Goal: Information Seeking & Learning: Find specific fact

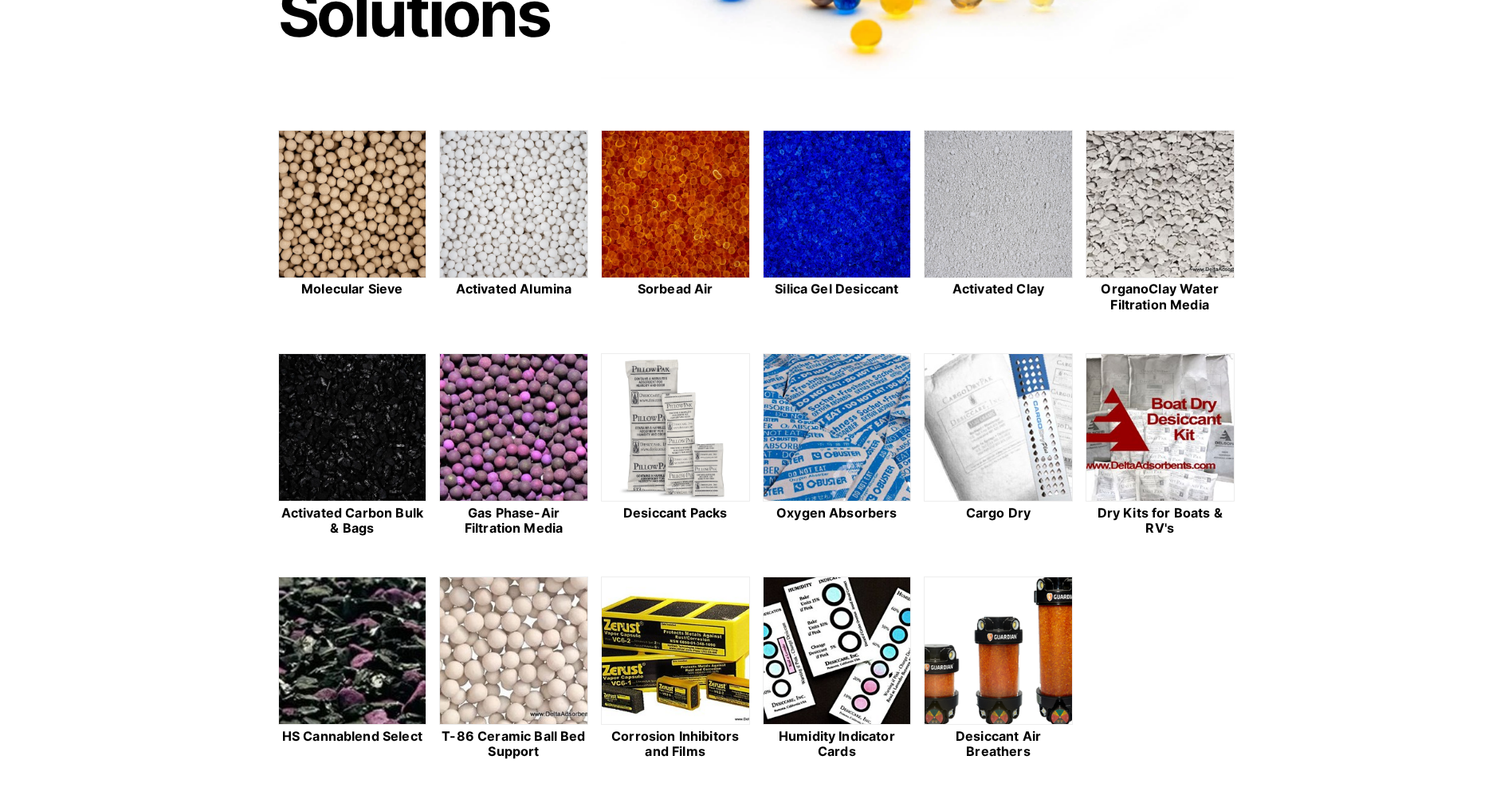
scroll to position [398, 0]
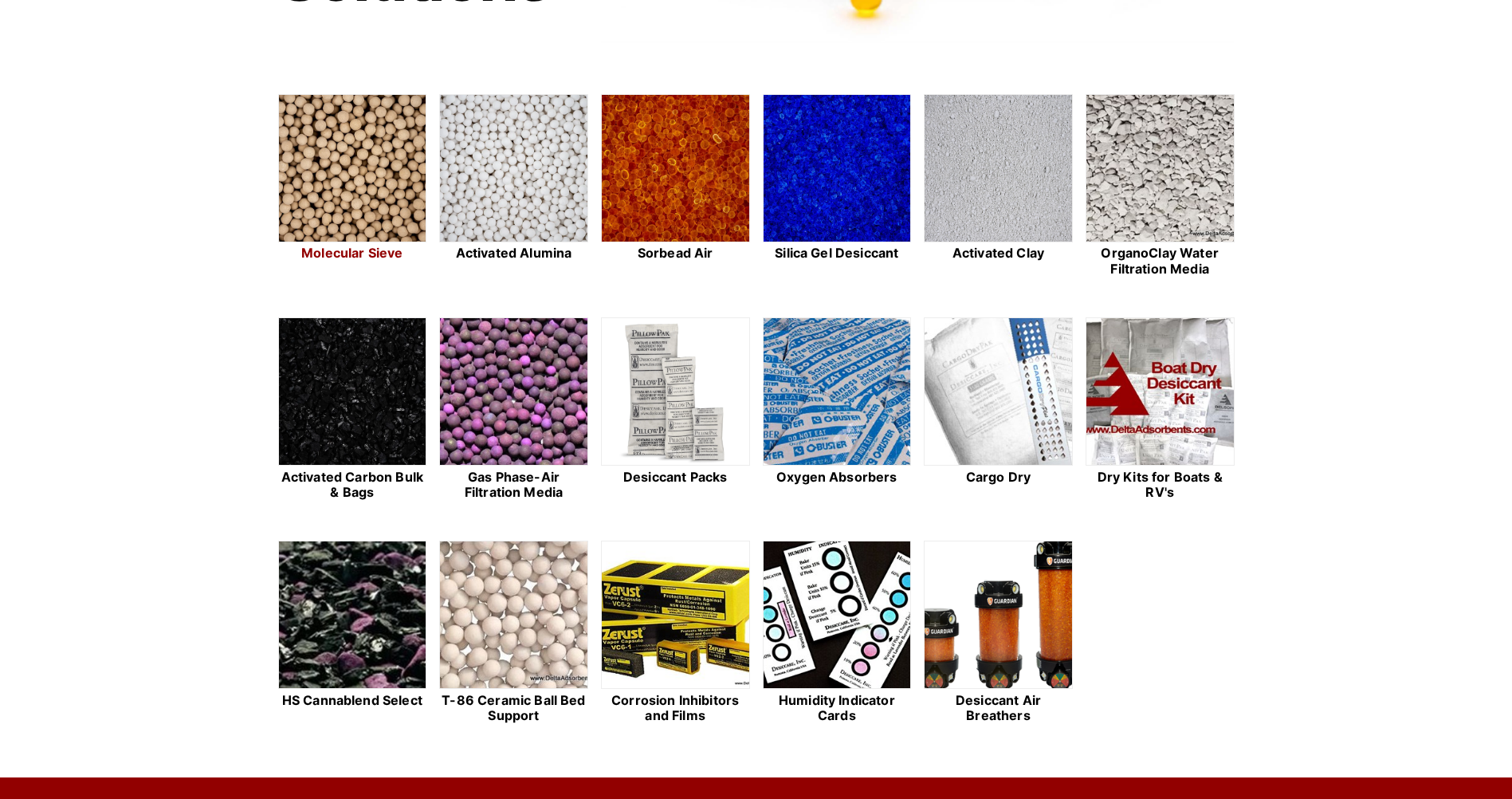
click at [381, 188] on img at bounding box center [353, 169] width 147 height 148
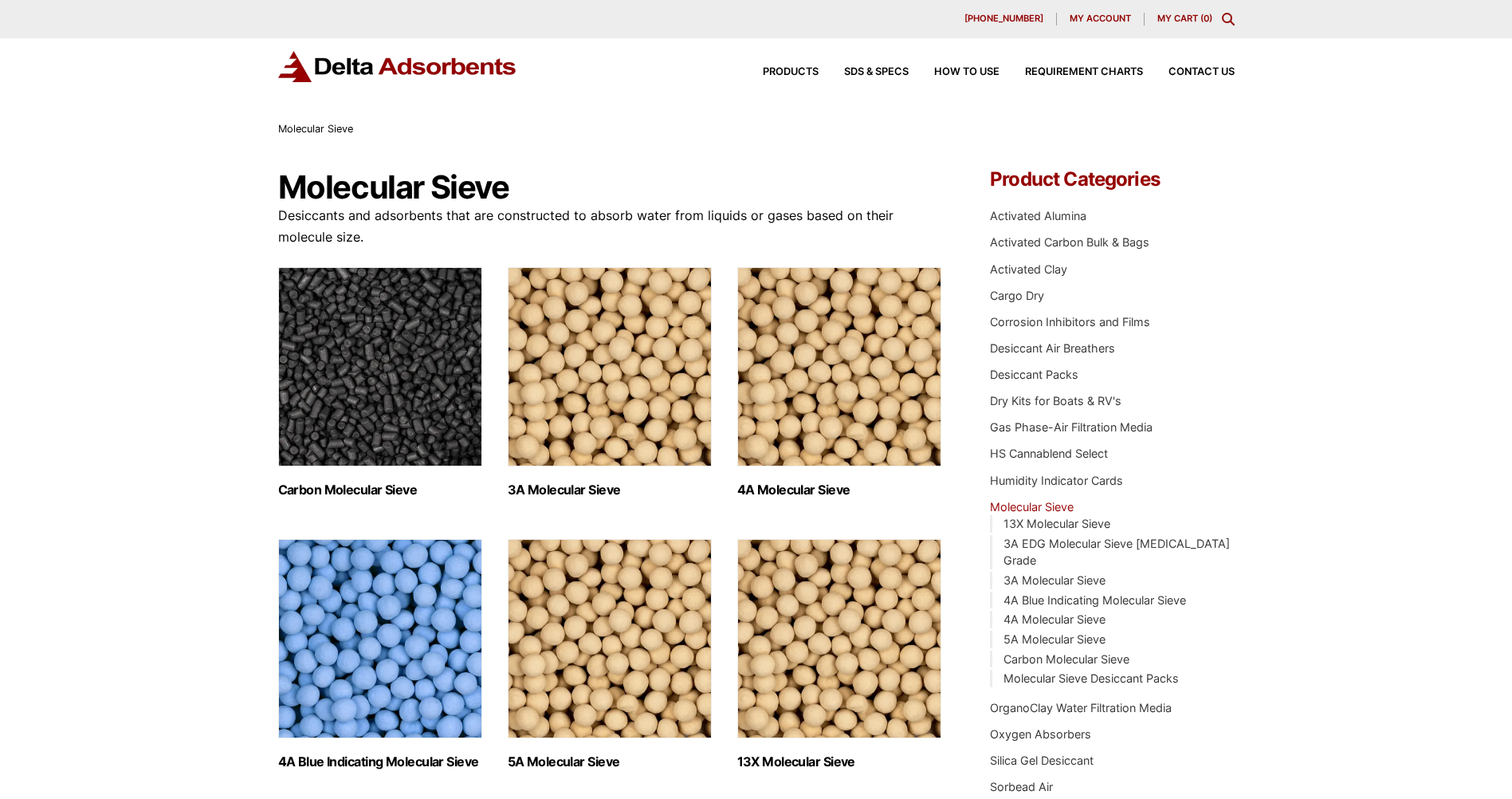
click at [589, 590] on img "Visit product category 5A Molecular Sieve" at bounding box center [609, 638] width 204 height 199
click at [791, 613] on img "Visit product category 13X Molecular Sieve" at bounding box center [839, 638] width 204 height 199
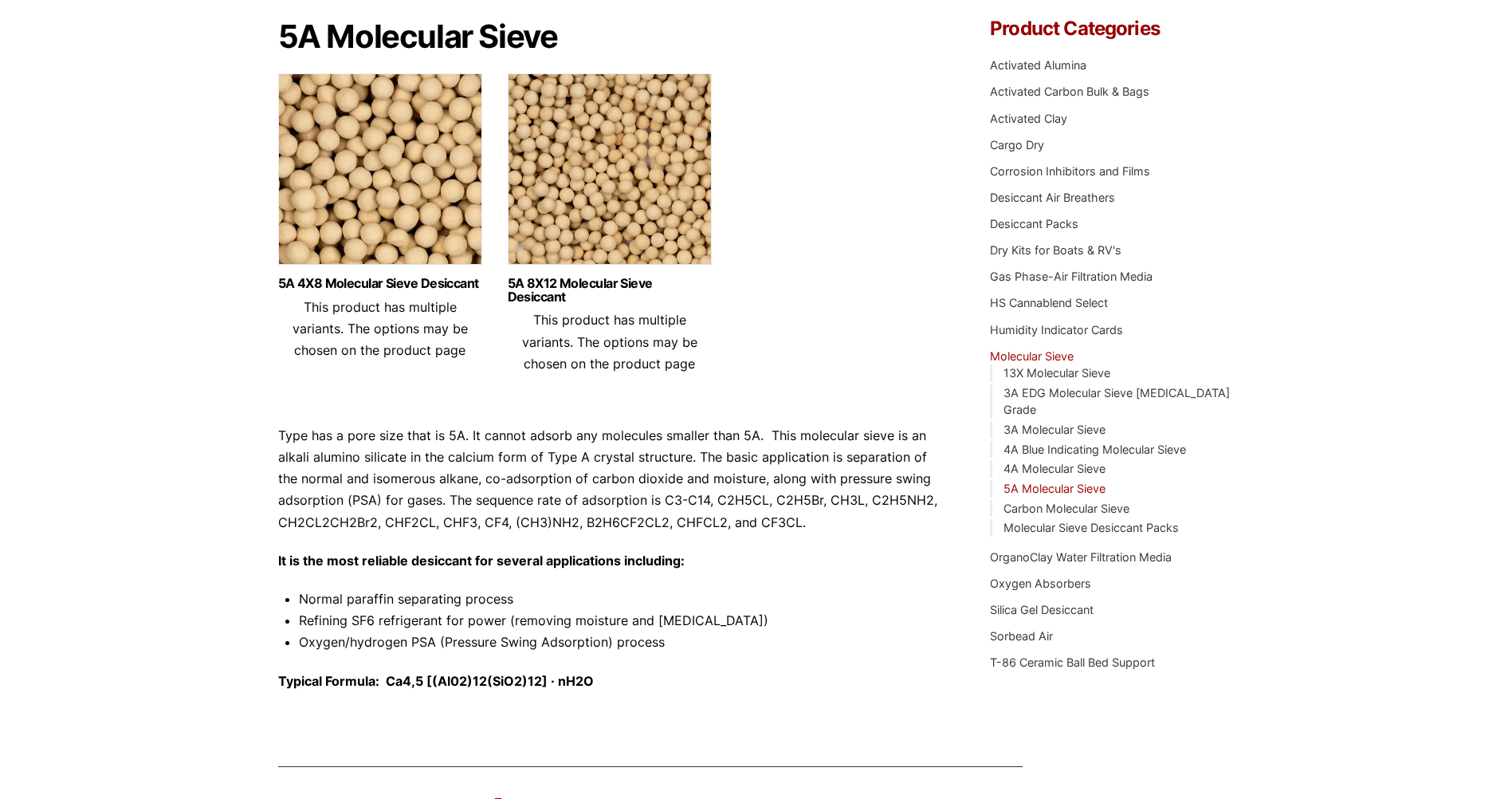
scroll to position [159, 0]
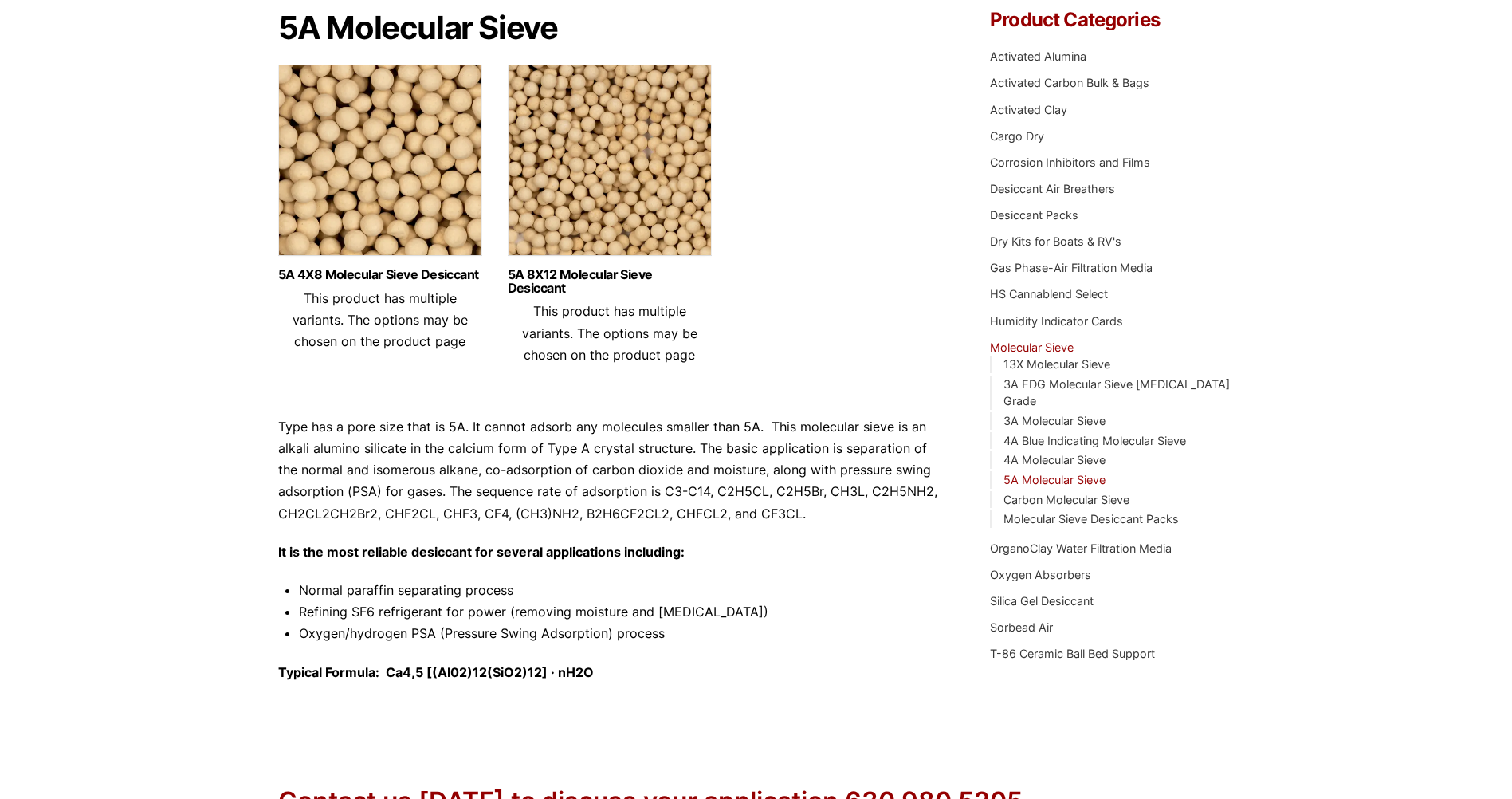
click at [344, 210] on img at bounding box center [380, 164] width 204 height 199
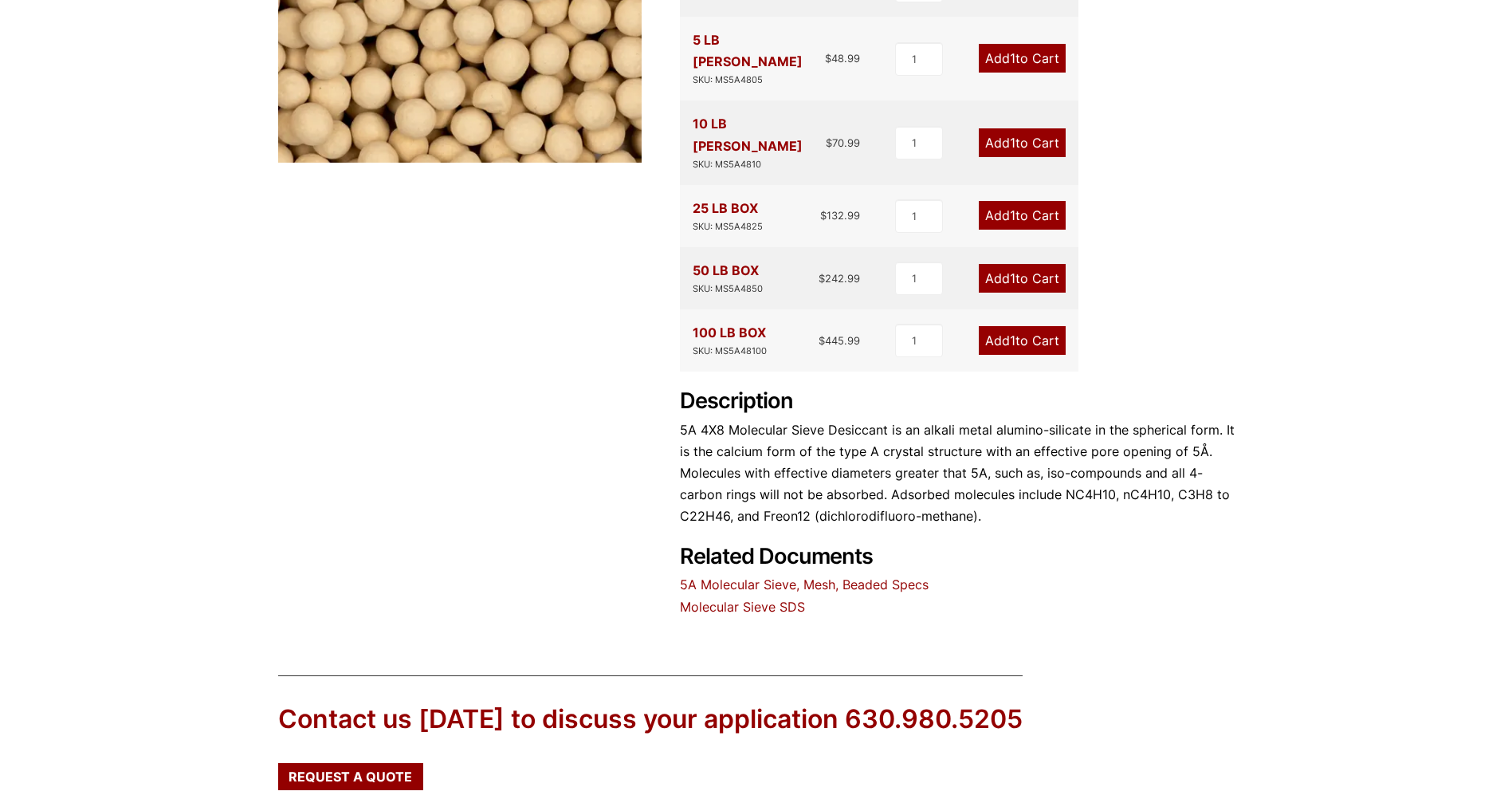
scroll to position [478, 0]
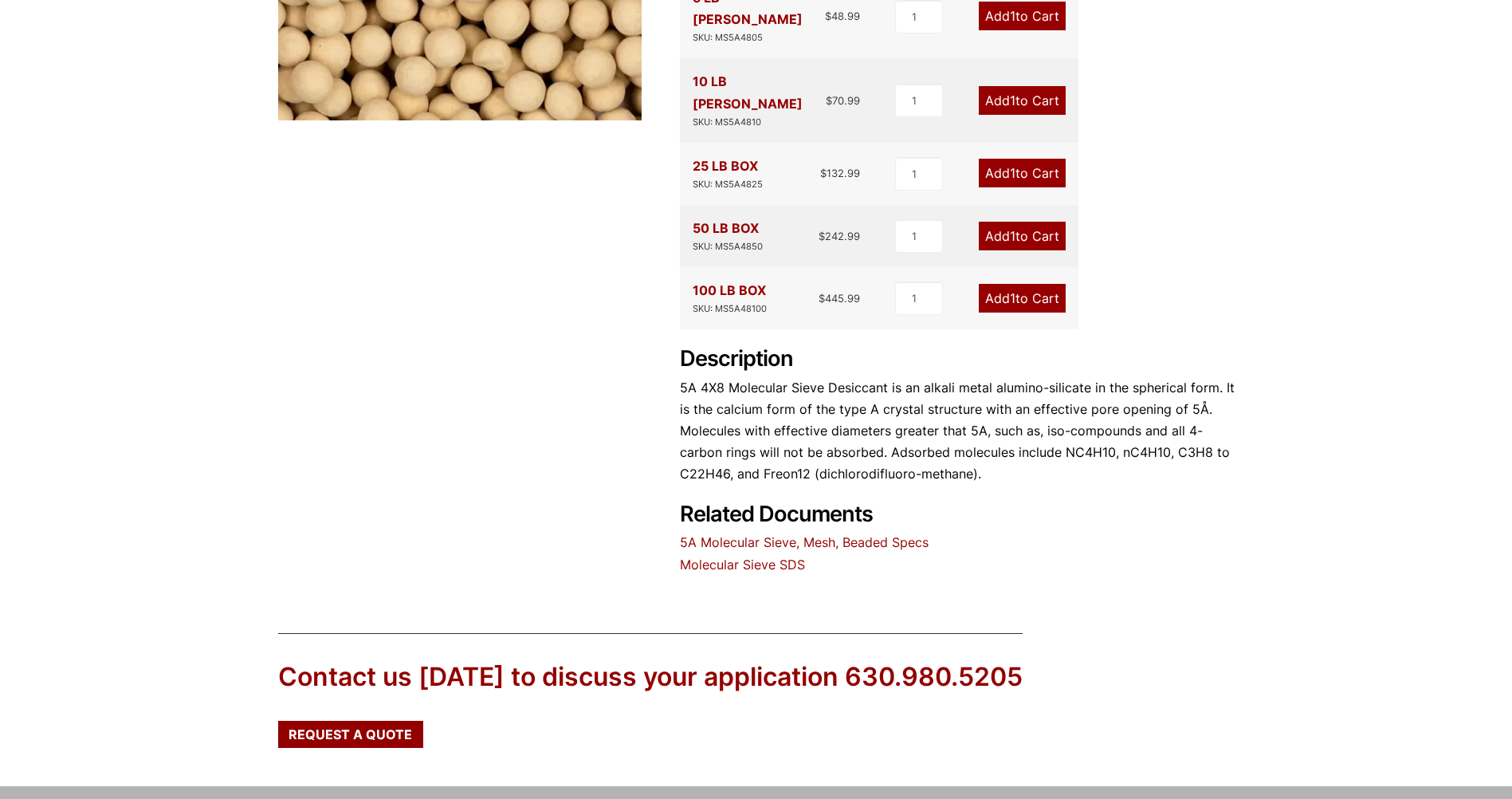
click at [720, 534] on link "5A Molecular Sieve, Mesh, Beaded Specs" at bounding box center [804, 542] width 249 height 16
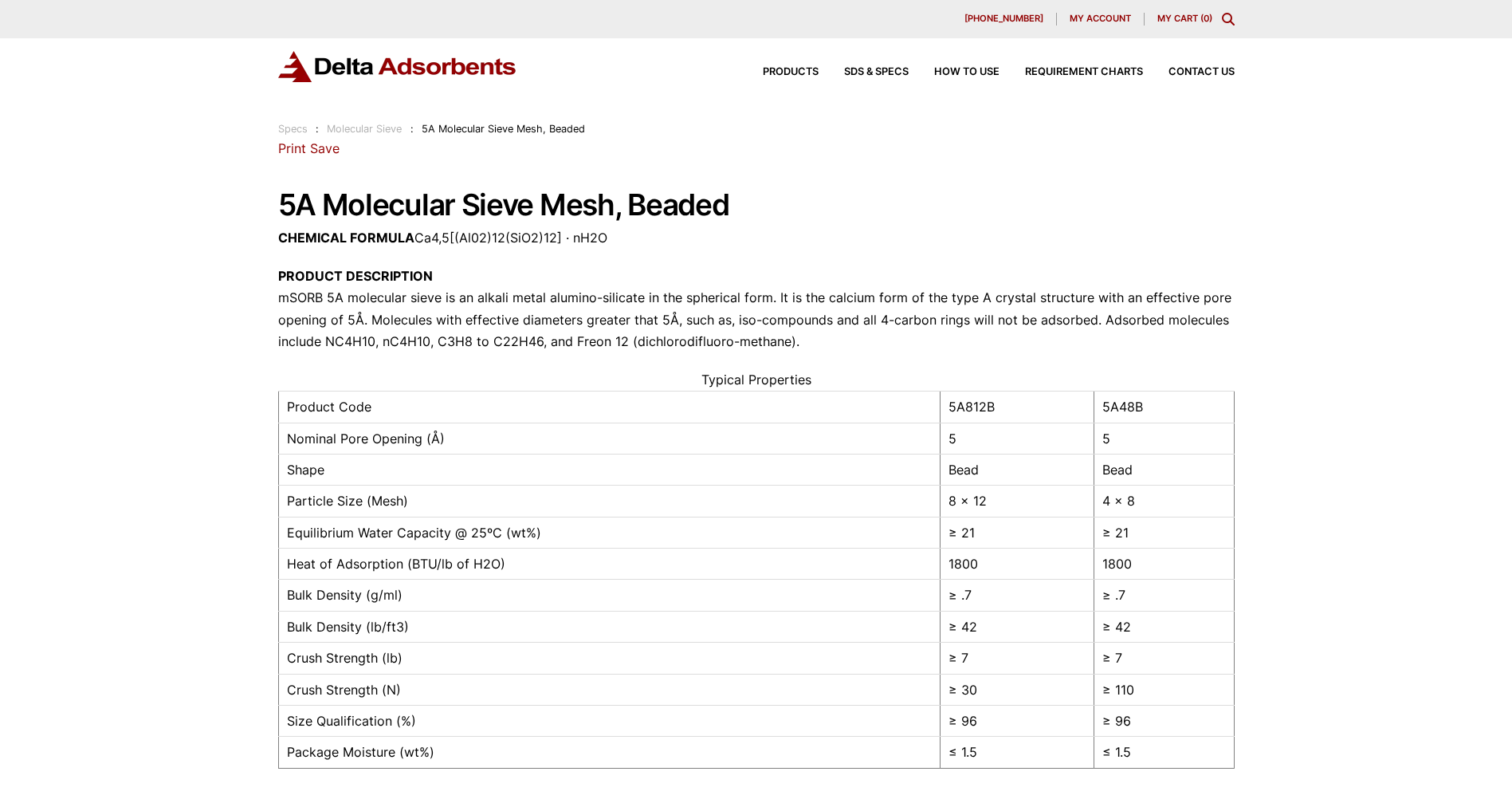
click at [697, 298] on p "PRODUCT DESCRIPTION mSORB 5A molecular sieve is an alkali metal alumino-silicat…" at bounding box center [757, 309] width 957 height 87
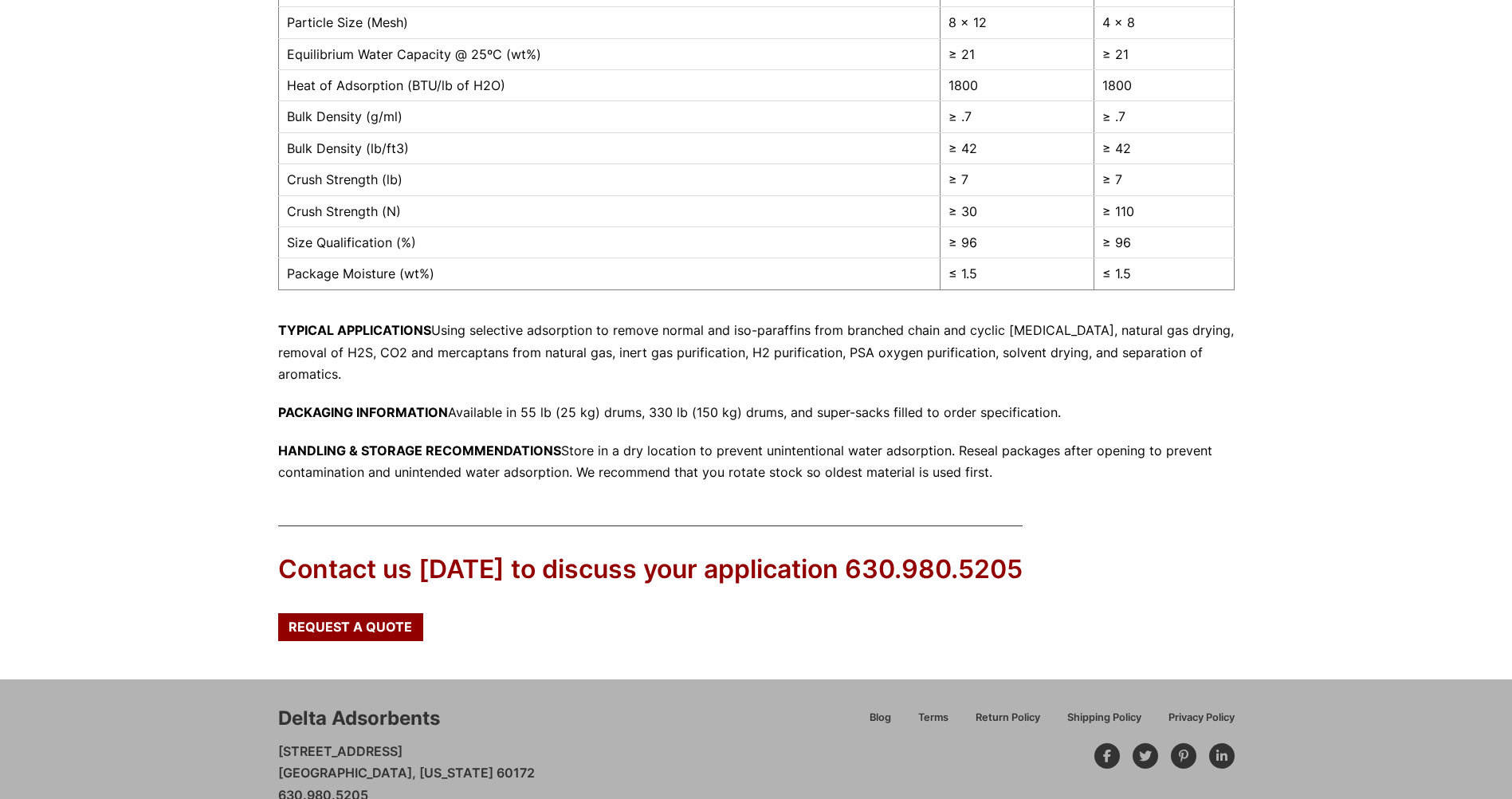
click at [196, 375] on div "Our website has detected that you are using an outdated browser that will preve…" at bounding box center [756, 187] width 1512 height 1331
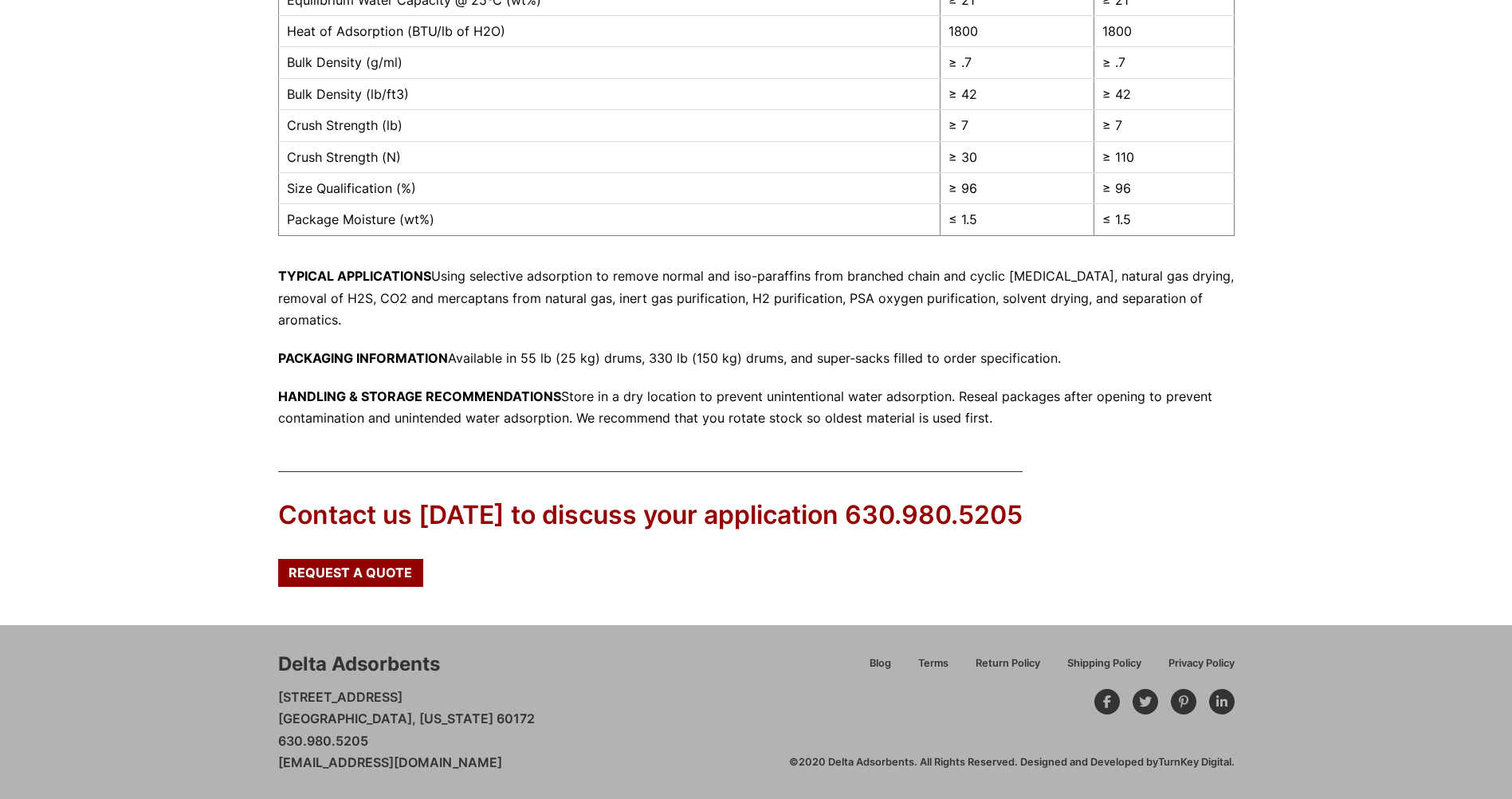
scroll to position [134, 0]
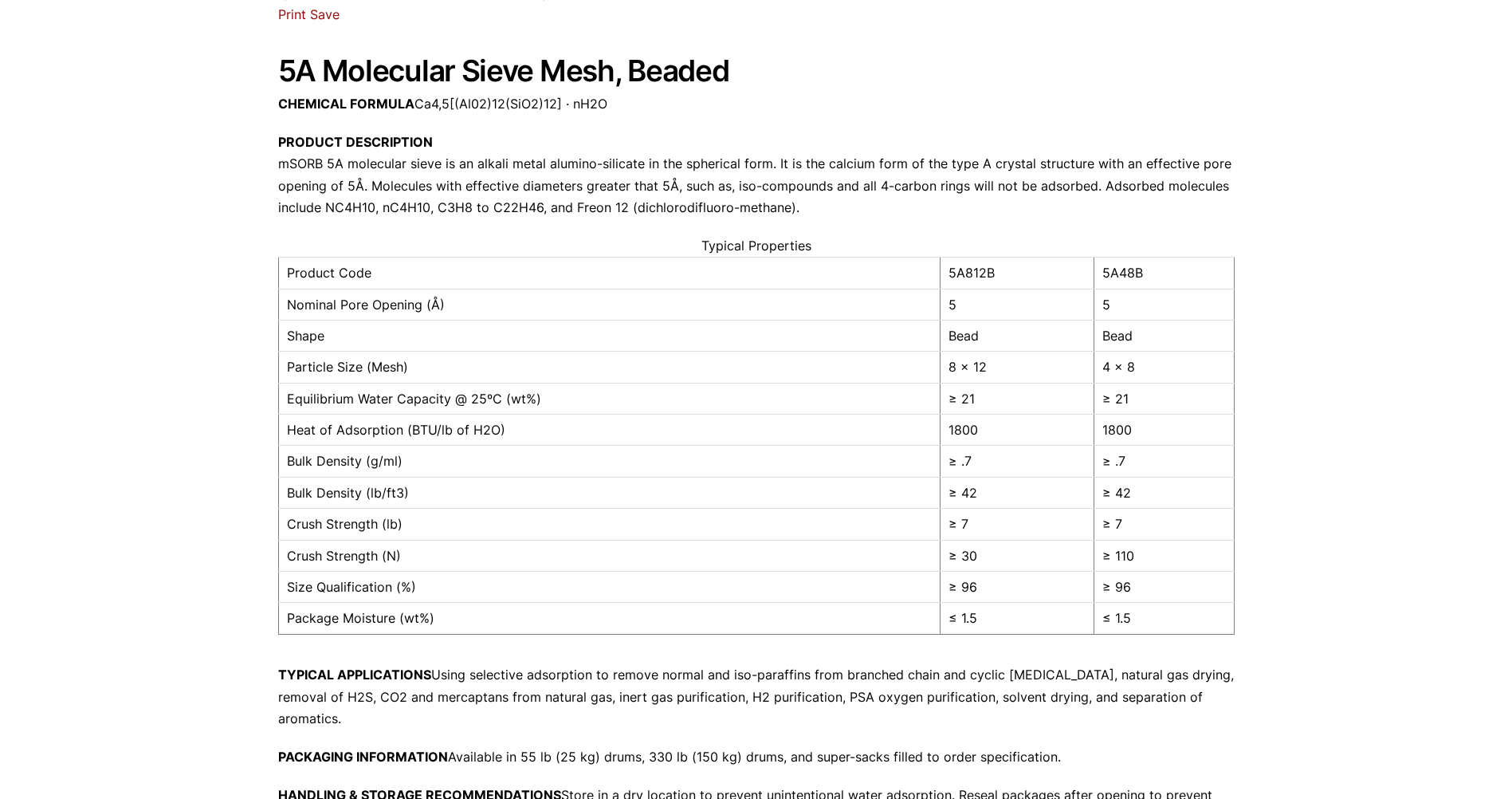
click at [928, 78] on h1 "5A Molecular Sieve Mesh, Beaded" at bounding box center [757, 72] width 957 height 33
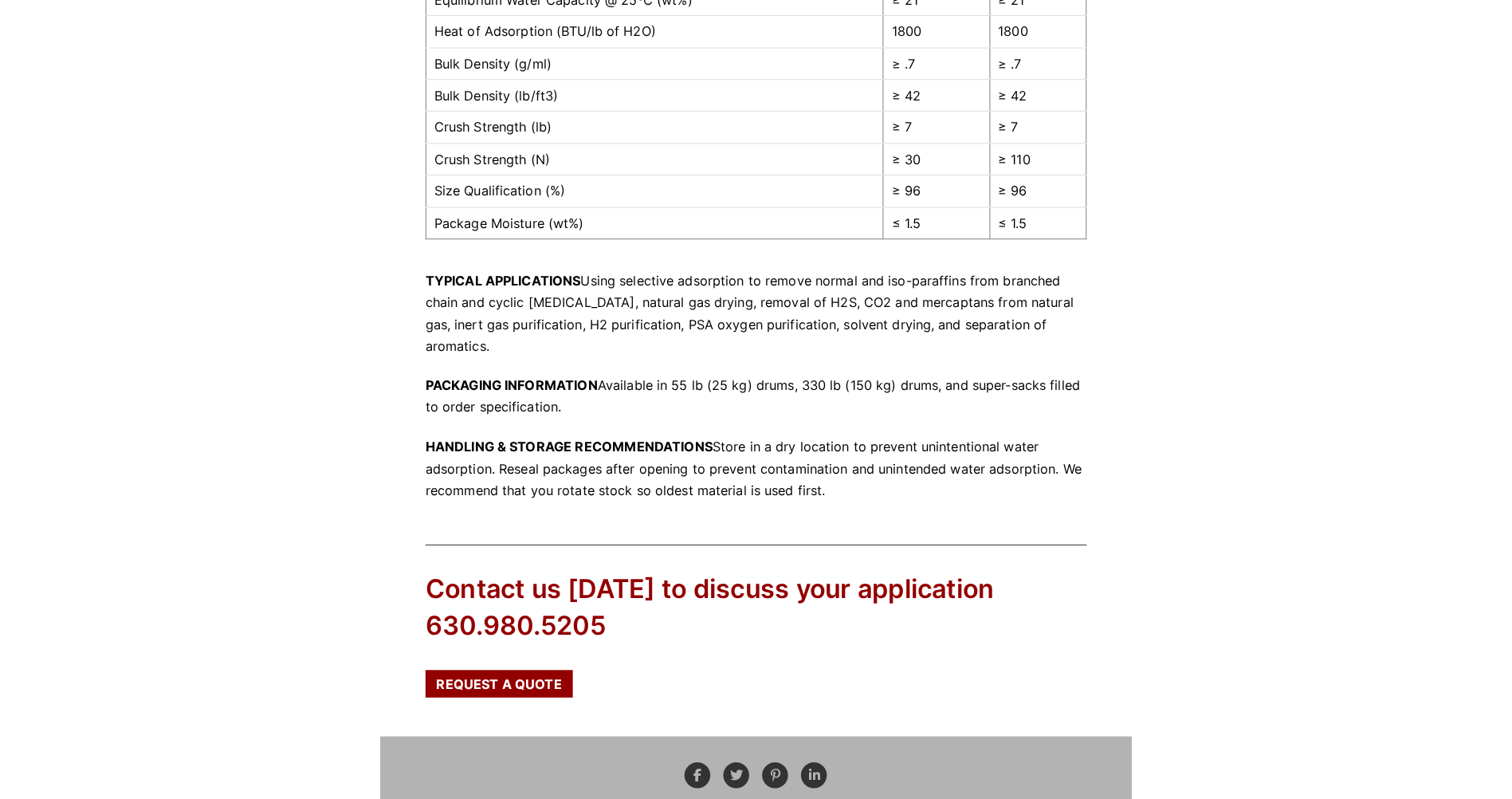
scroll to position [533, 0]
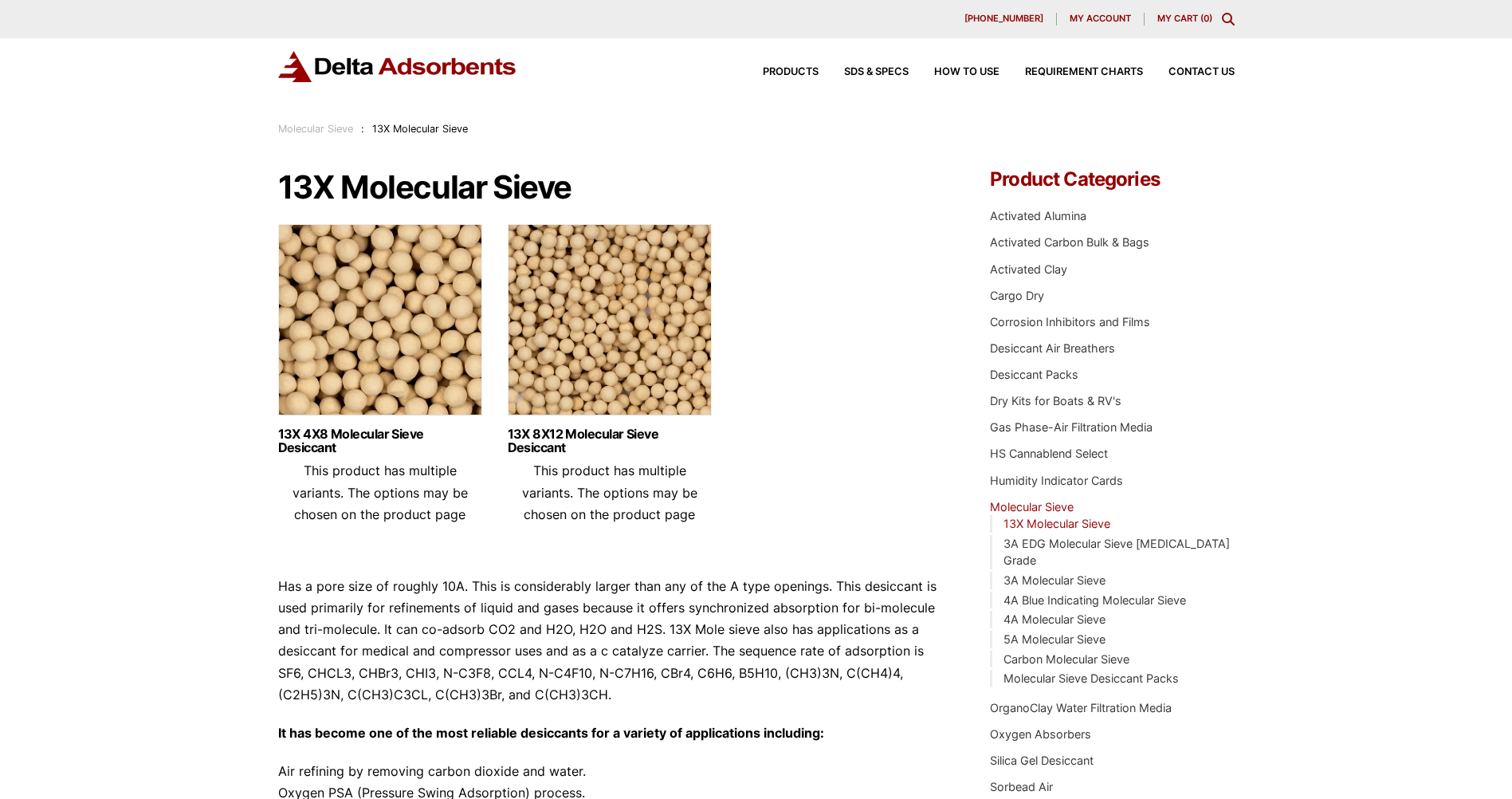
click at [349, 341] on img at bounding box center [380, 323] width 204 height 199
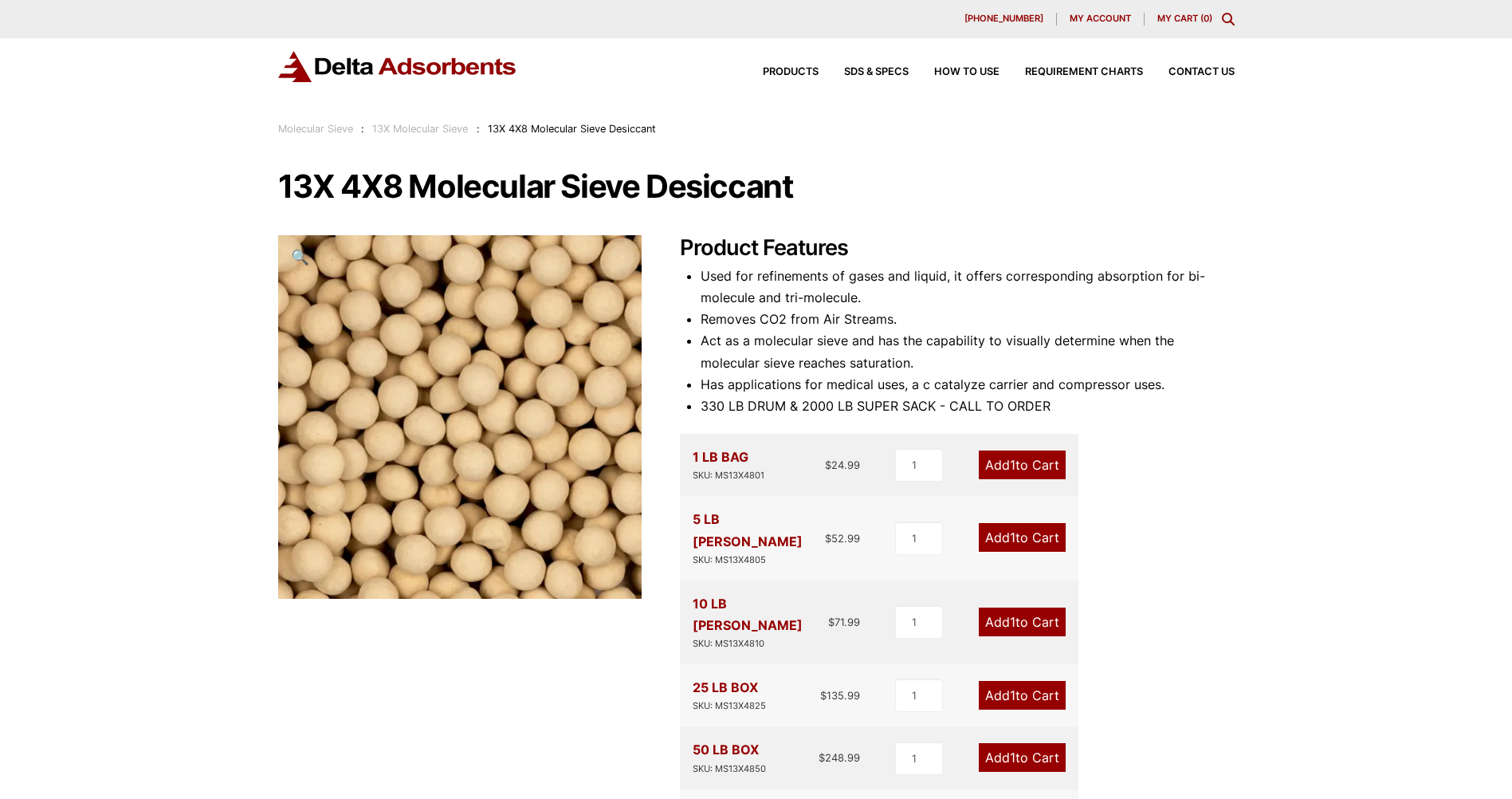
click at [323, 133] on link "Molecular Sieve" at bounding box center [316, 128] width 75 height 12
click at [793, 73] on span "Products" at bounding box center [790, 72] width 56 height 10
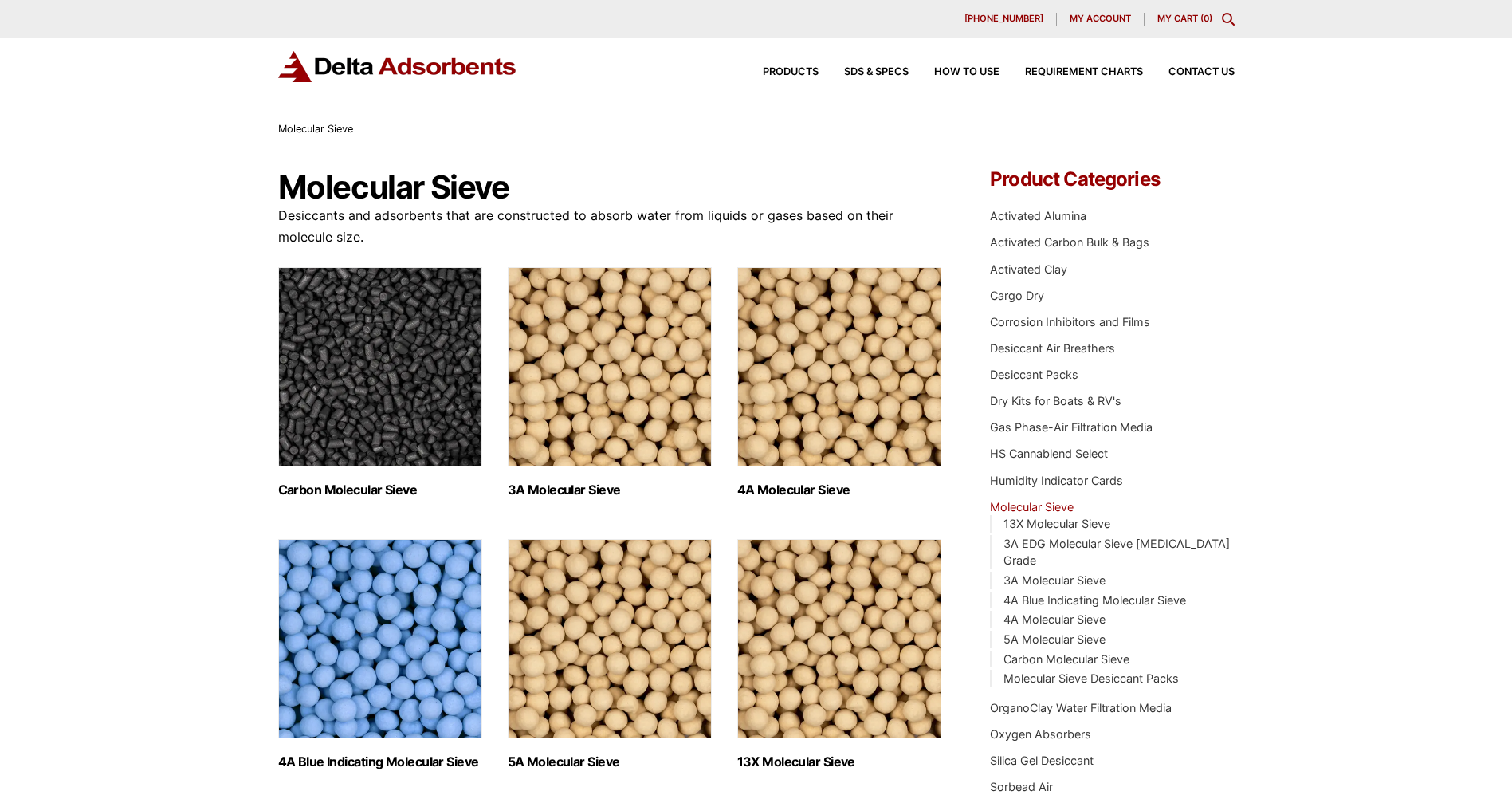
click at [562, 427] on img "Visit product category 3A Molecular Sieve" at bounding box center [609, 366] width 204 height 199
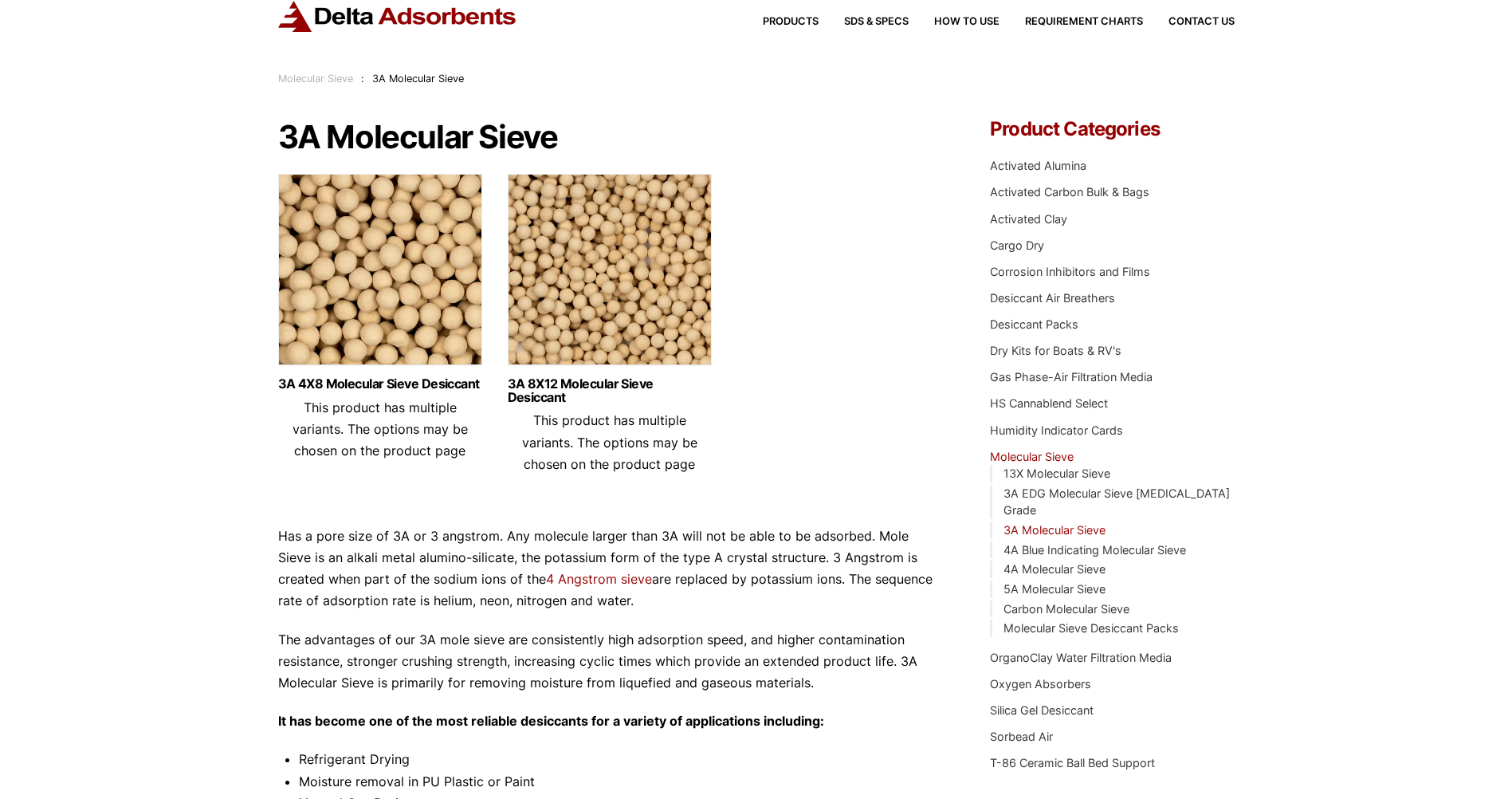
scroll to position [49, 0]
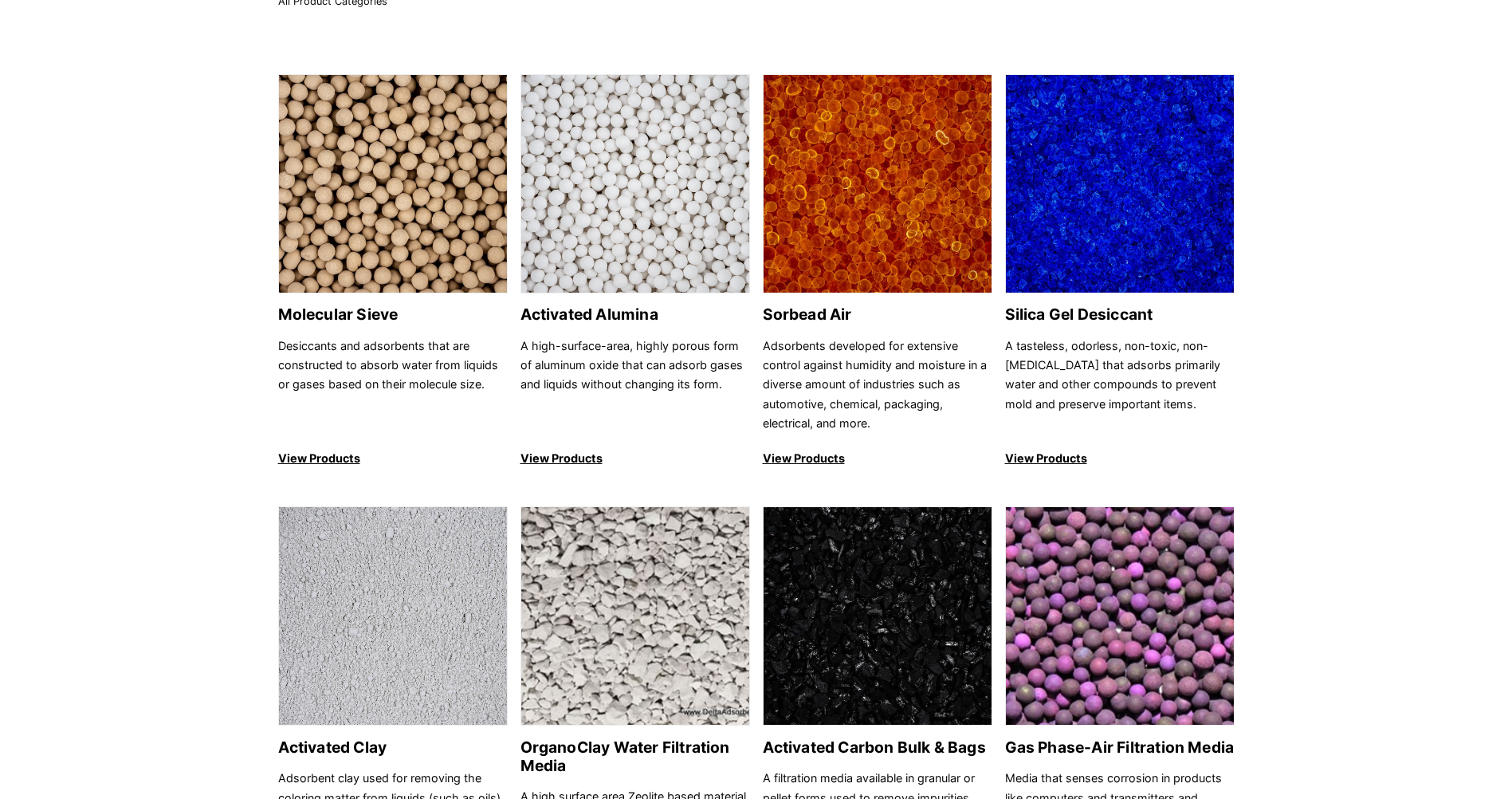
scroll to position [159, 0]
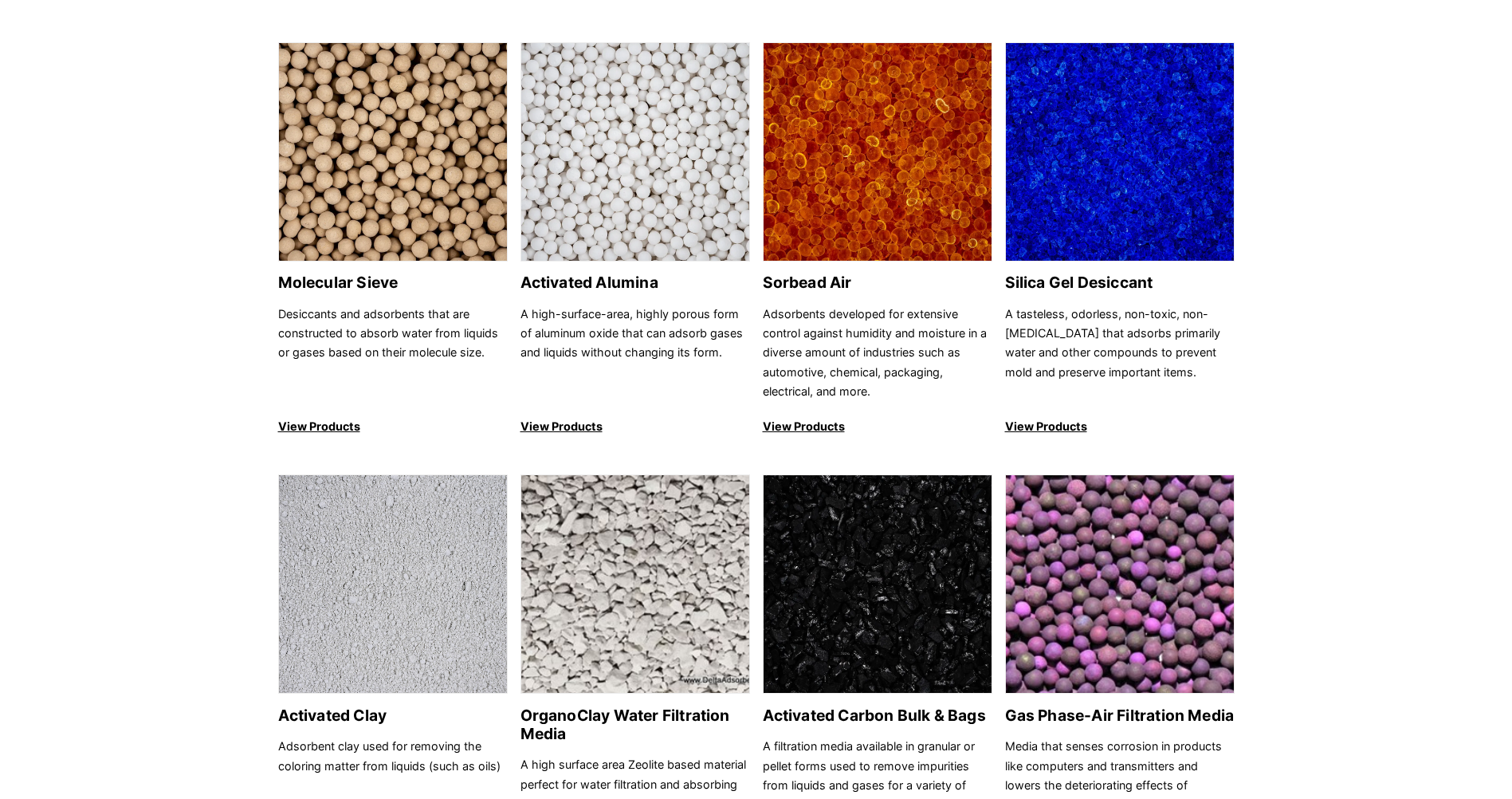
click at [703, 177] on img at bounding box center [635, 153] width 228 height 219
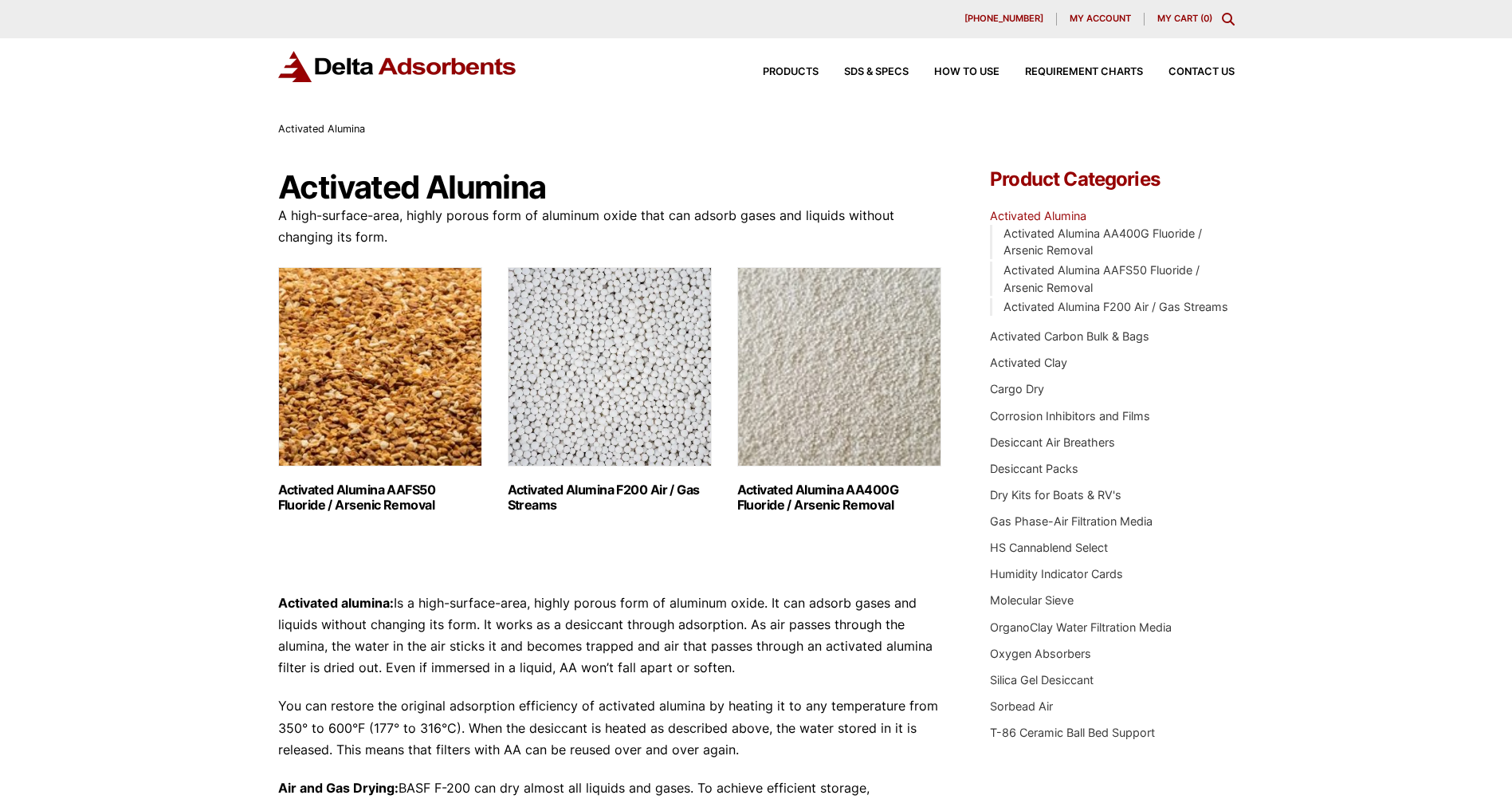
click at [599, 380] on img "Visit product category Activated Alumina F200 Air / Gas Streams" at bounding box center [609, 366] width 204 height 199
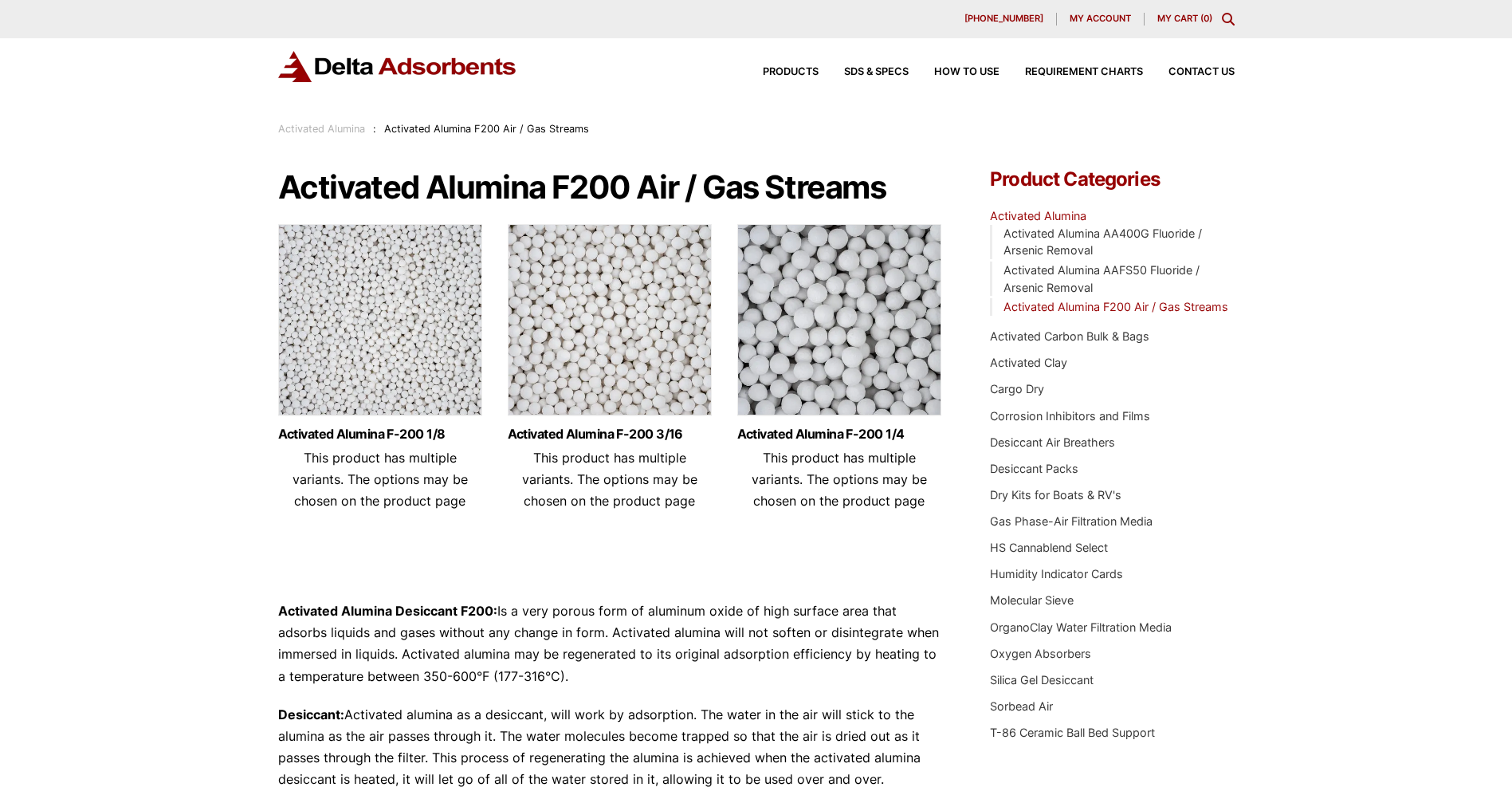
click at [366, 321] on img at bounding box center [380, 323] width 204 height 199
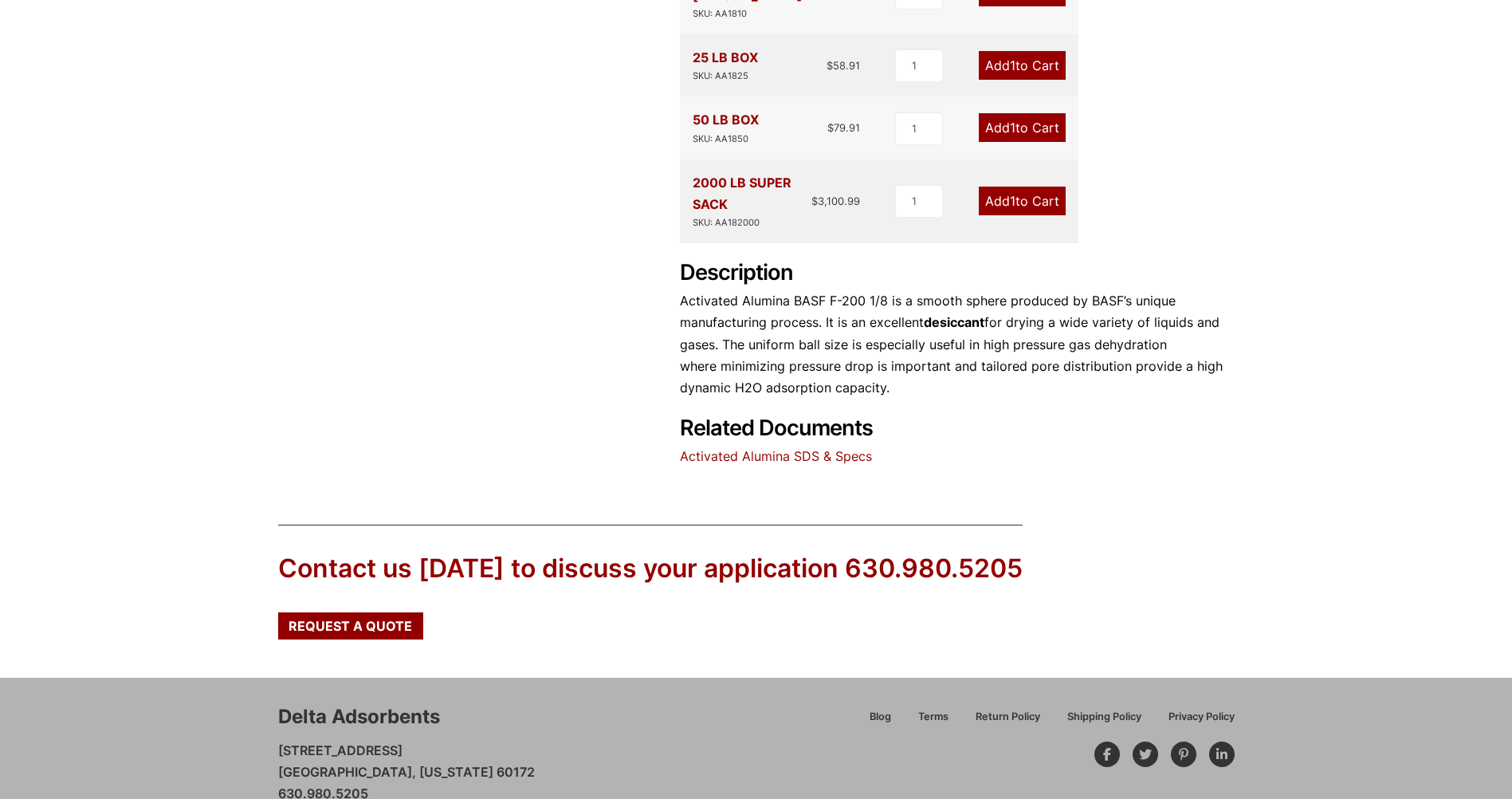
scroll to position [638, 0]
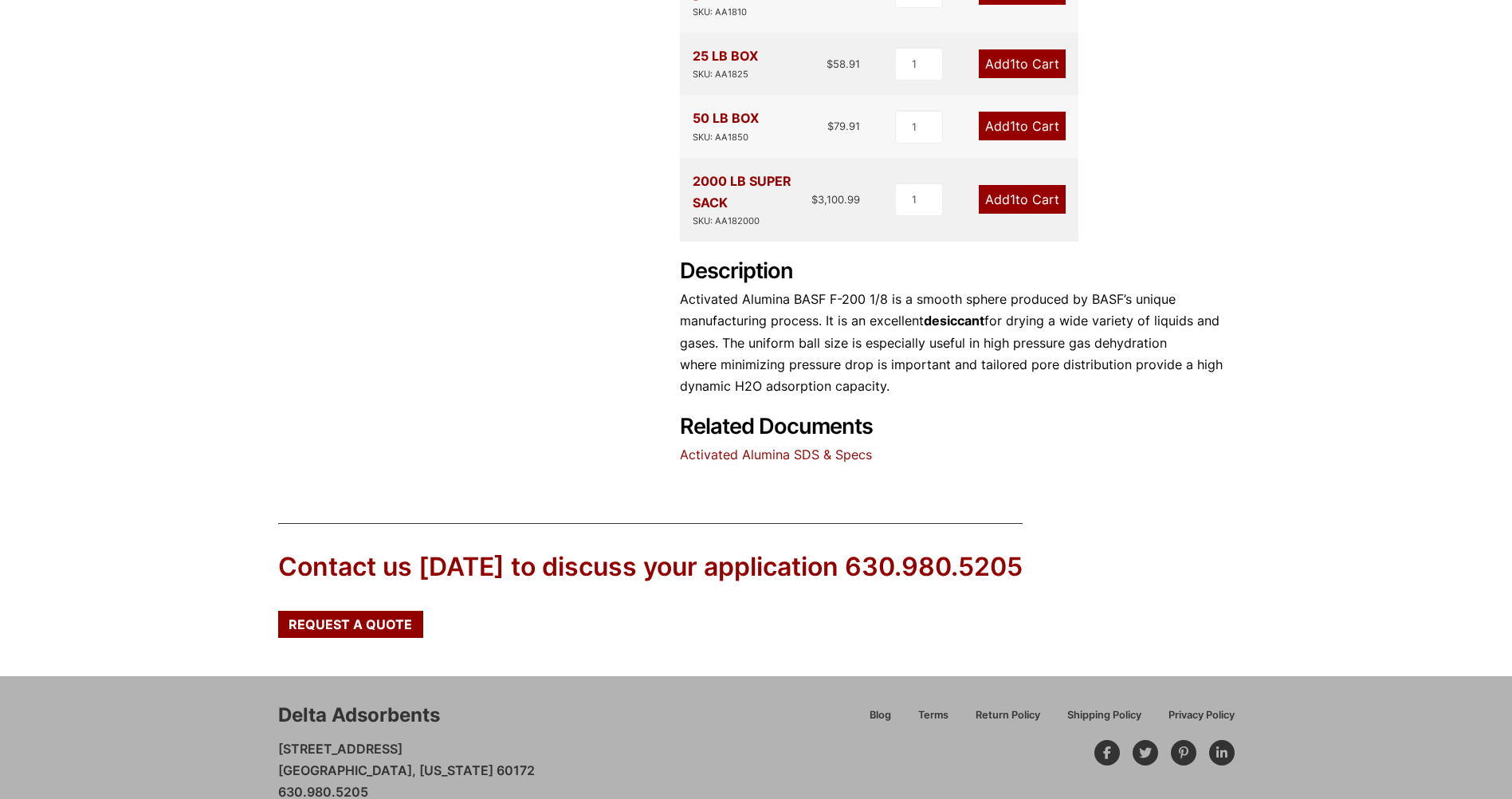
click at [715, 446] on link "Activated Alumina SDS & Specs" at bounding box center [776, 454] width 192 height 16
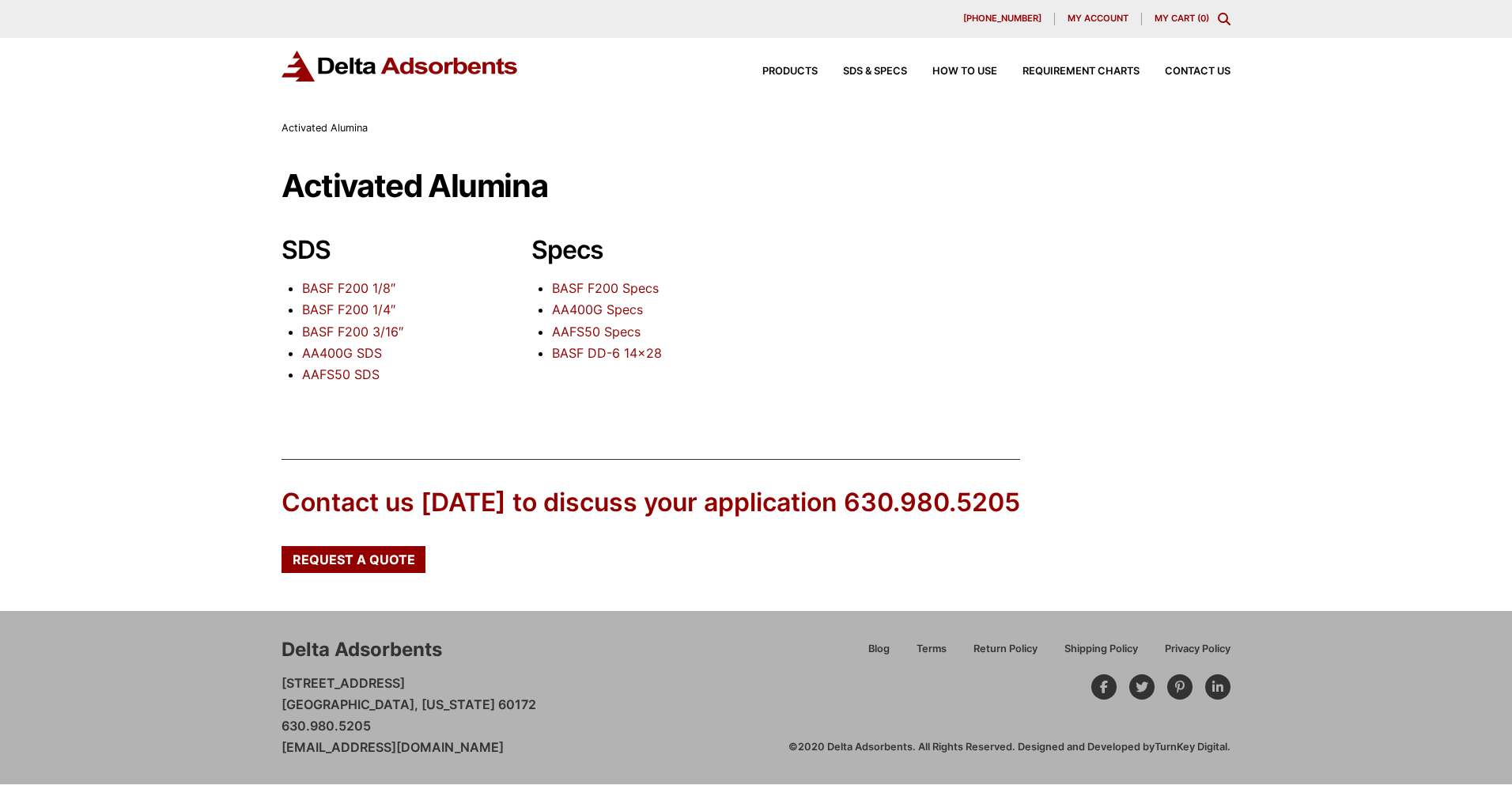
click at [579, 288] on link "BASF F200 Specs" at bounding box center [605, 287] width 107 height 15
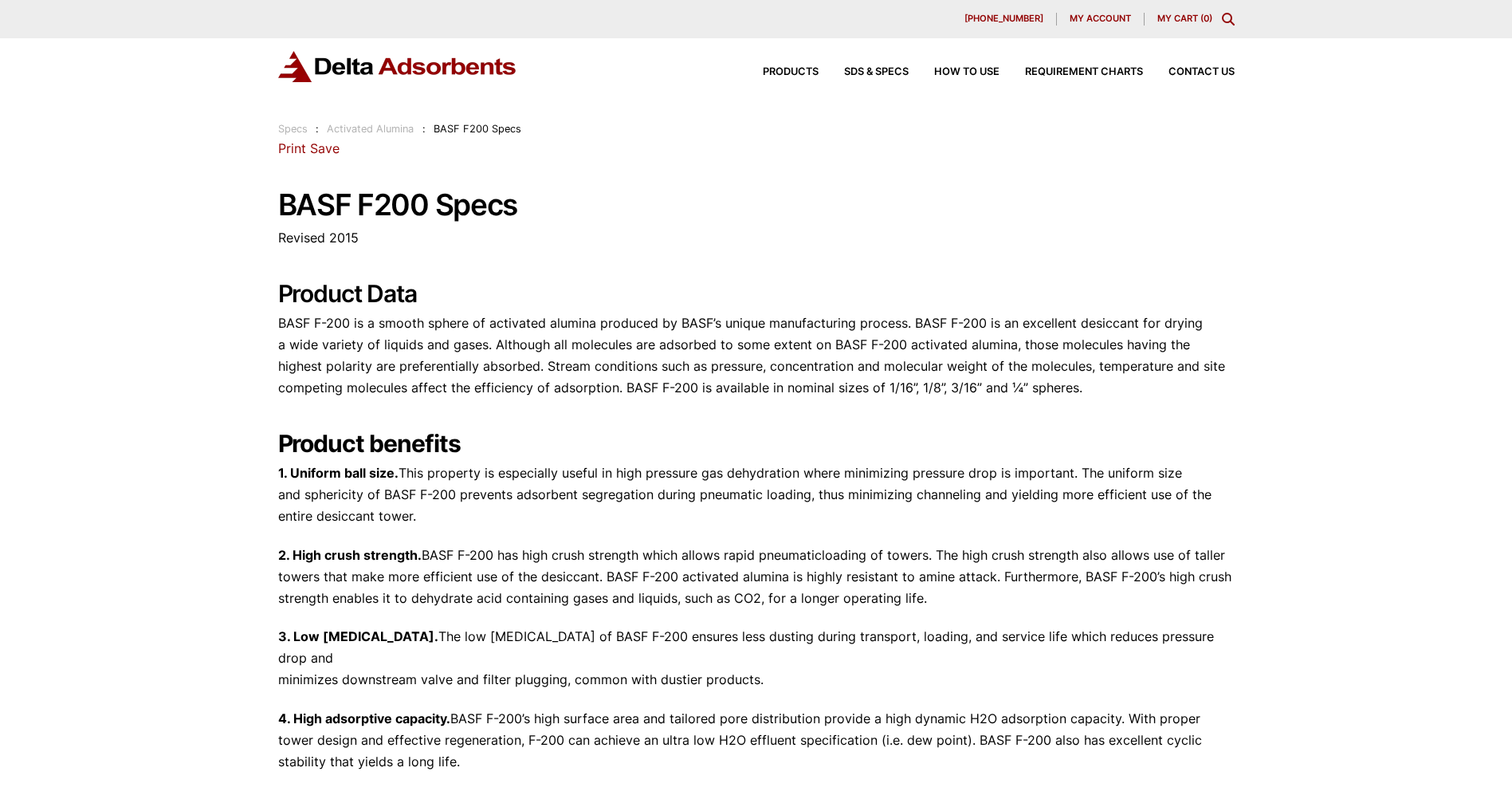
click at [293, 130] on link "Specs" at bounding box center [293, 128] width 29 height 12
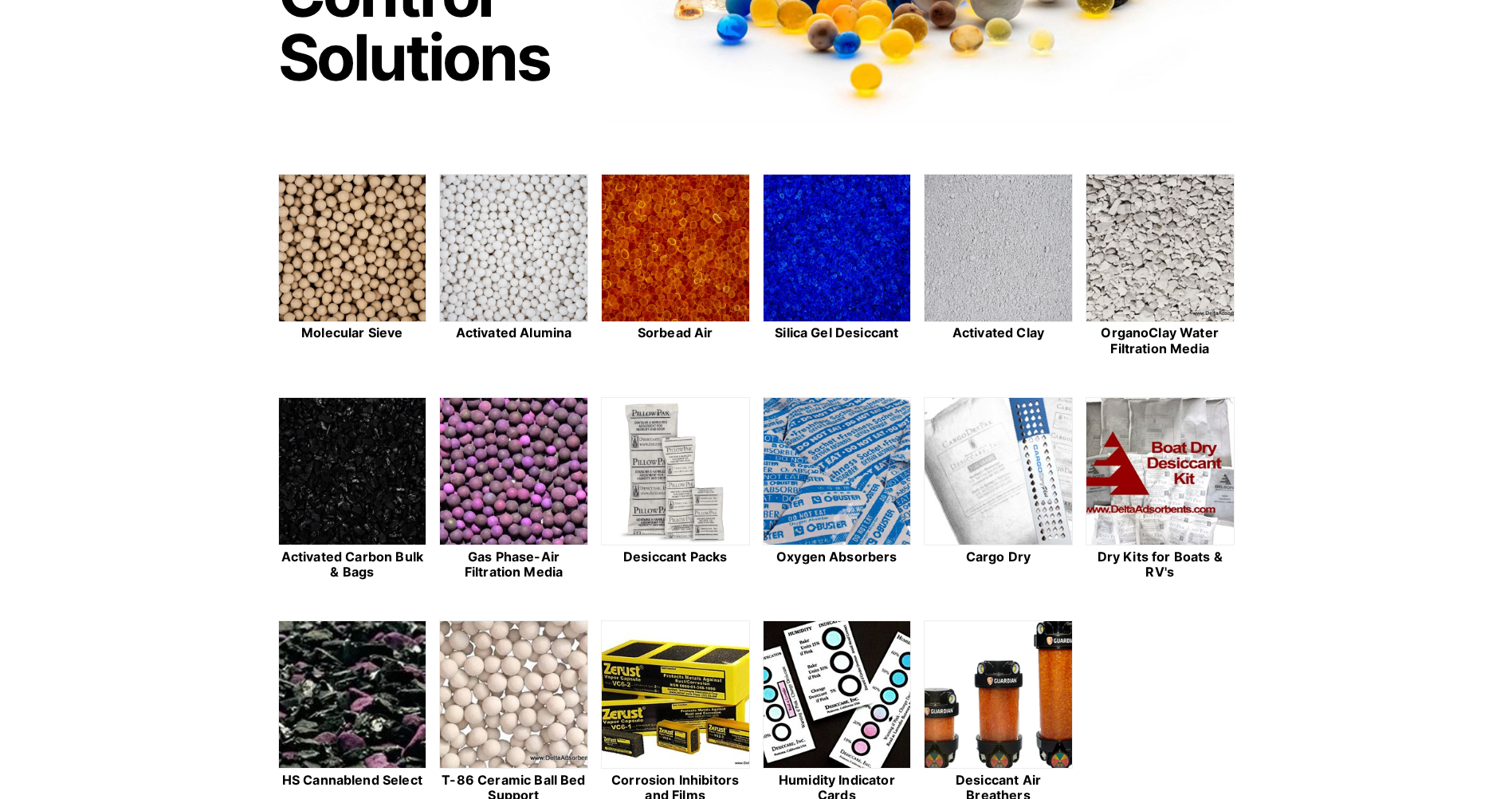
scroll to position [398, 0]
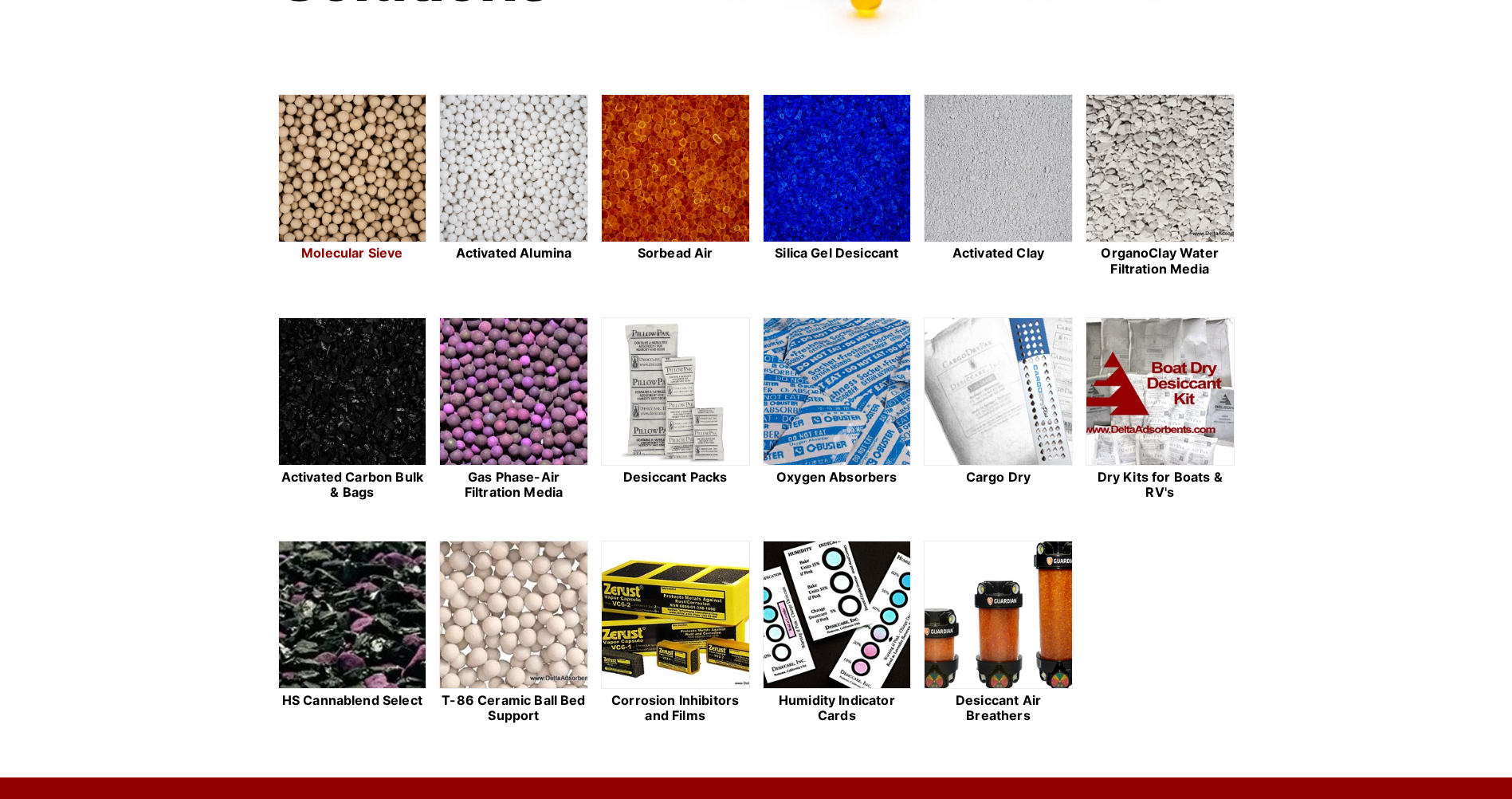
click at [351, 186] on img at bounding box center [353, 169] width 147 height 148
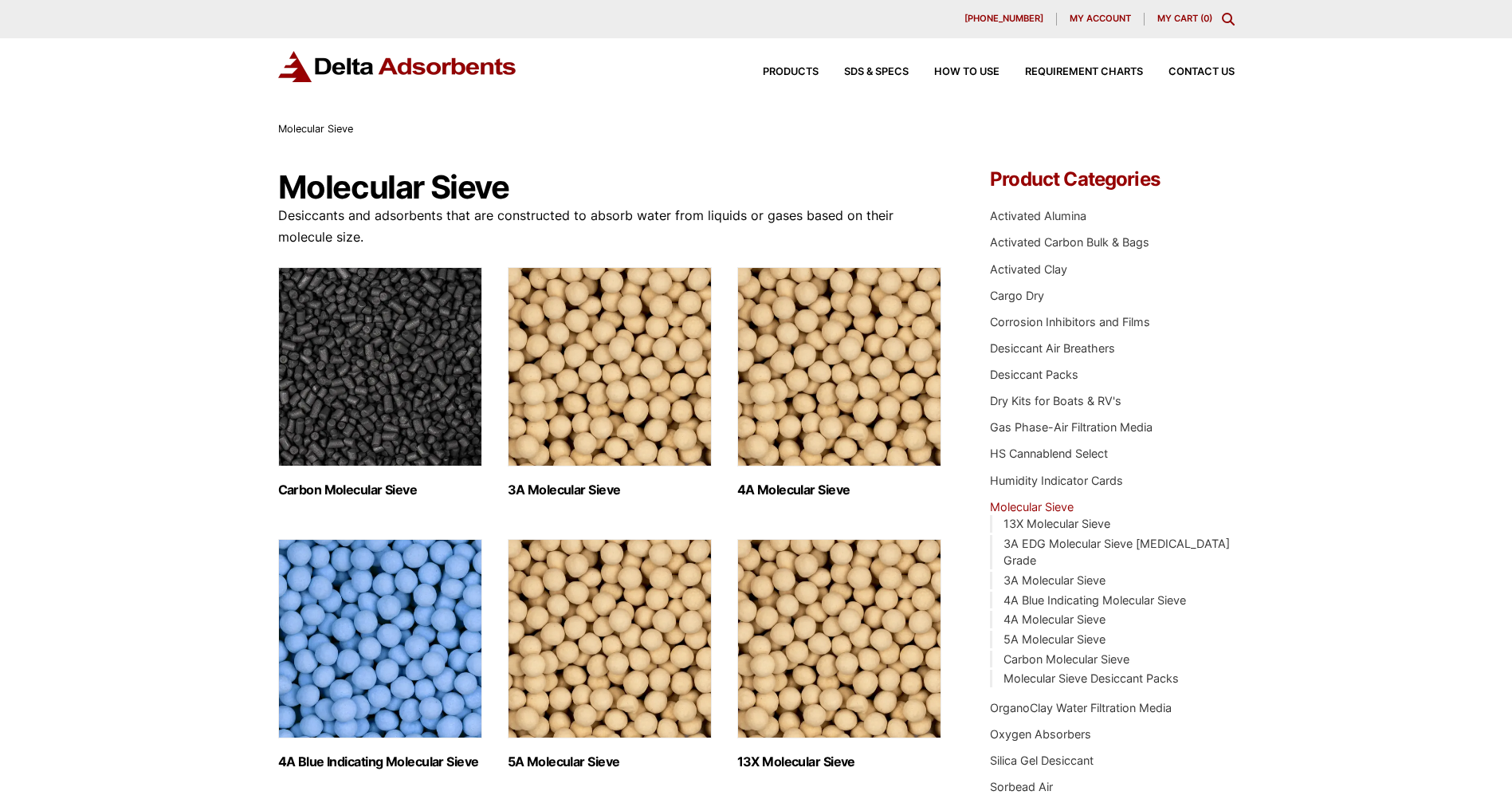
click at [597, 568] on img "Visit product category 5A Molecular Sieve" at bounding box center [609, 638] width 204 height 199
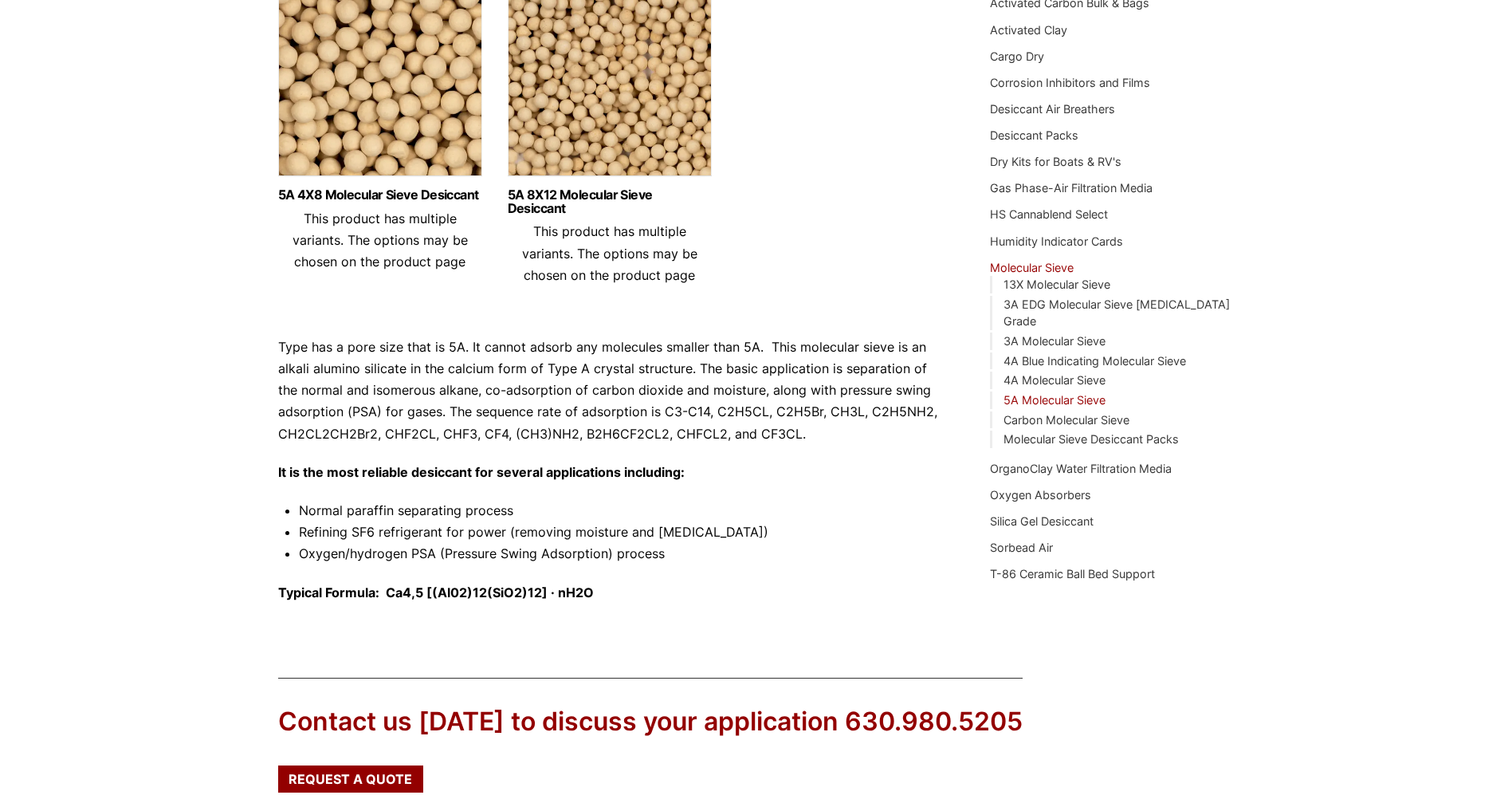
scroll to position [206, 0]
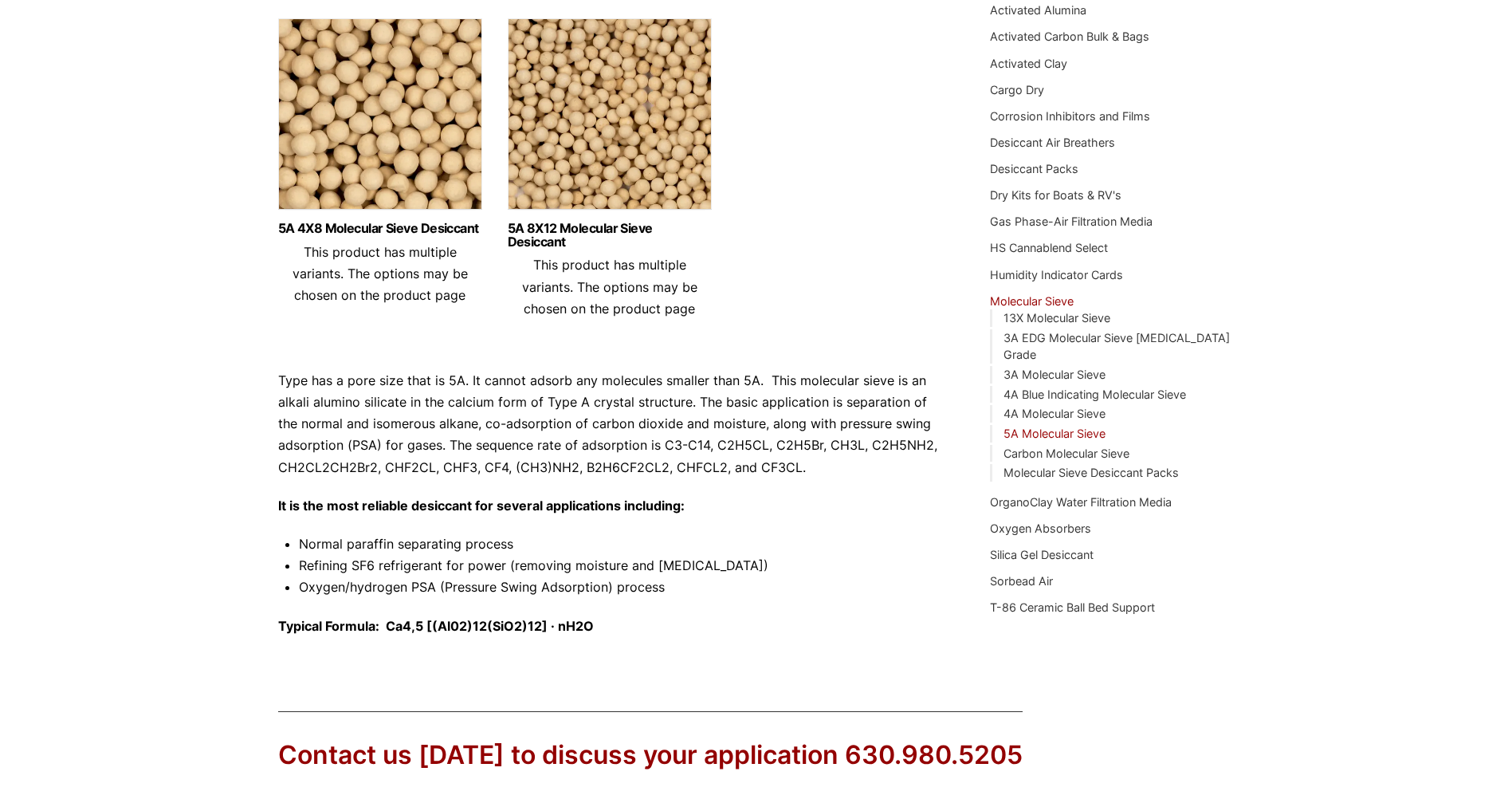
click at [363, 284] on header "5A 4X8 Molecular Sieve Desiccant This product has multiple variants. The option…" at bounding box center [380, 264] width 204 height 84
click at [363, 227] on link "5A 4X8 Molecular Sieve Desiccant" at bounding box center [380, 228] width 204 height 14
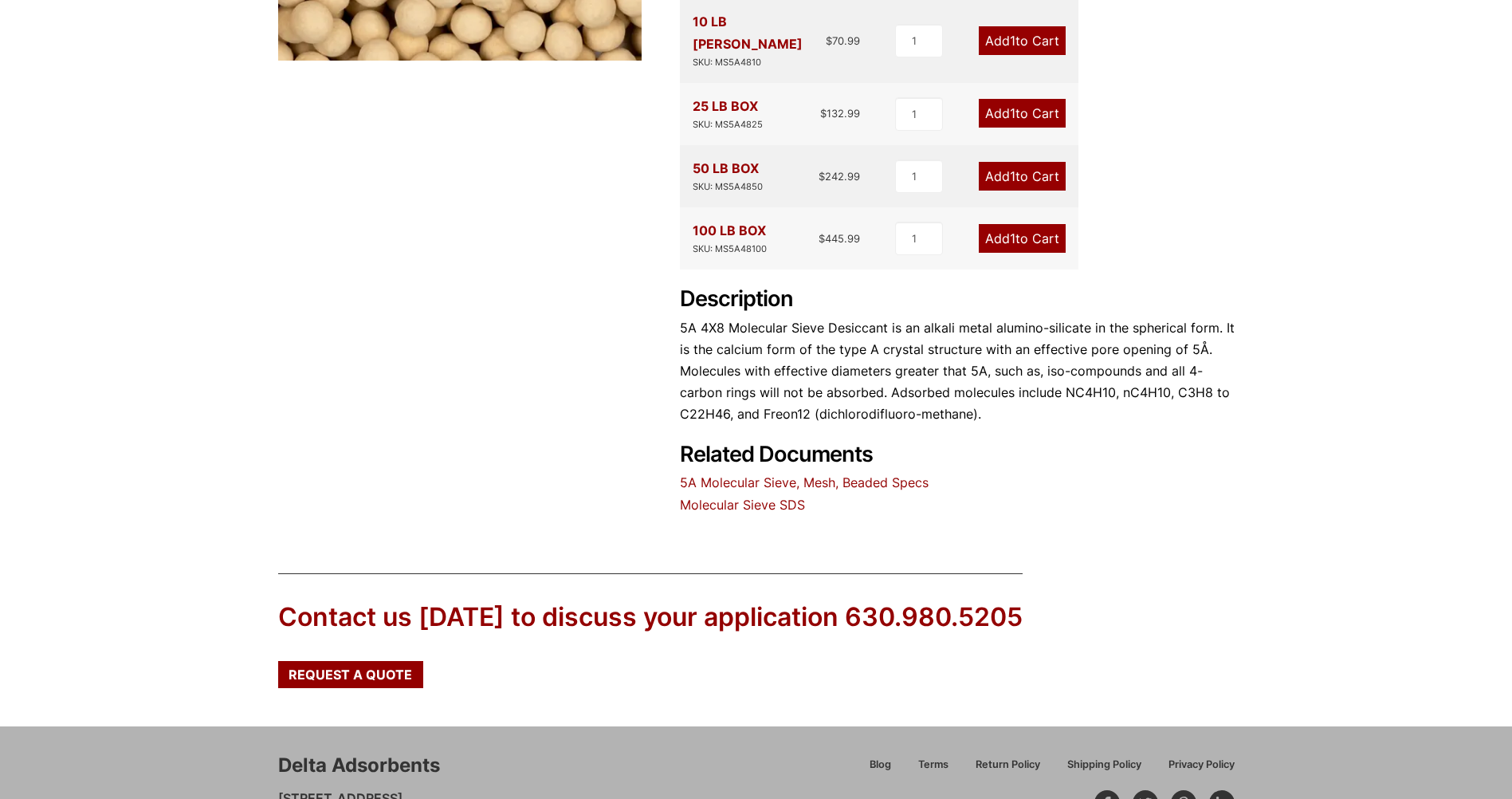
scroll to position [558, 0]
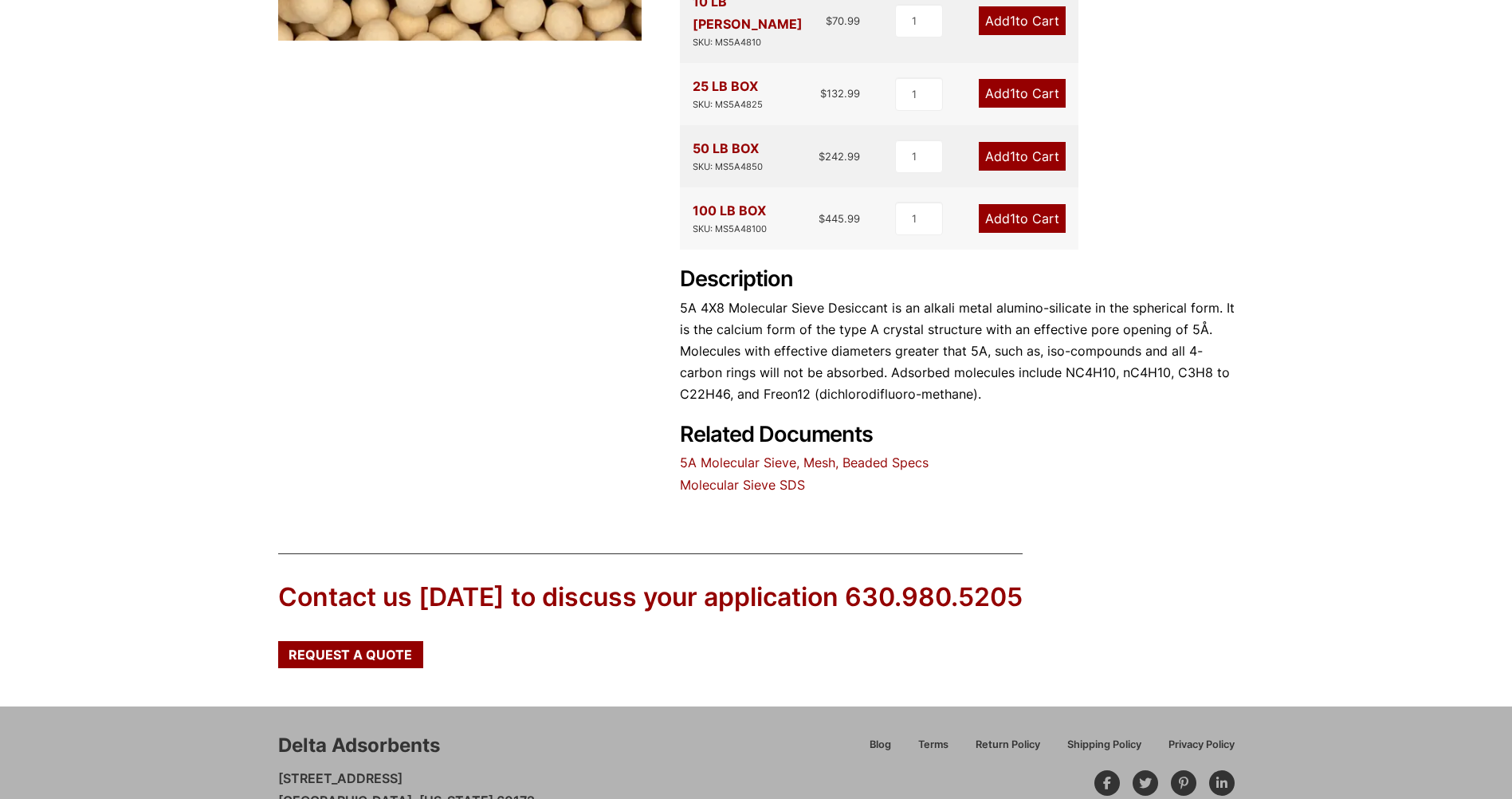
click at [752, 454] on link "5A Molecular Sieve, Mesh, Beaded Specs" at bounding box center [804, 462] width 249 height 16
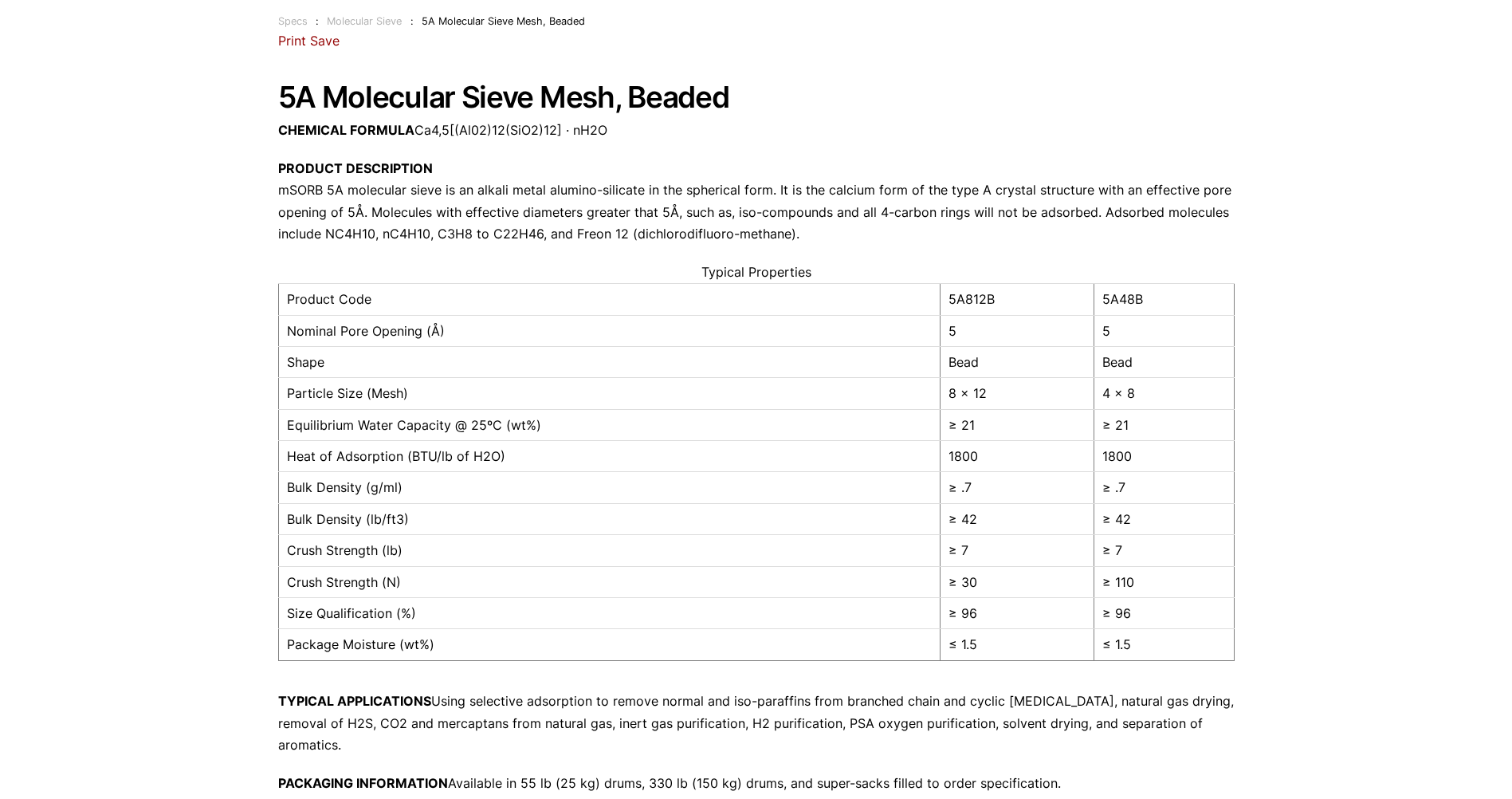
scroll to position [159, 0]
